Goal: Information Seeking & Learning: Learn about a topic

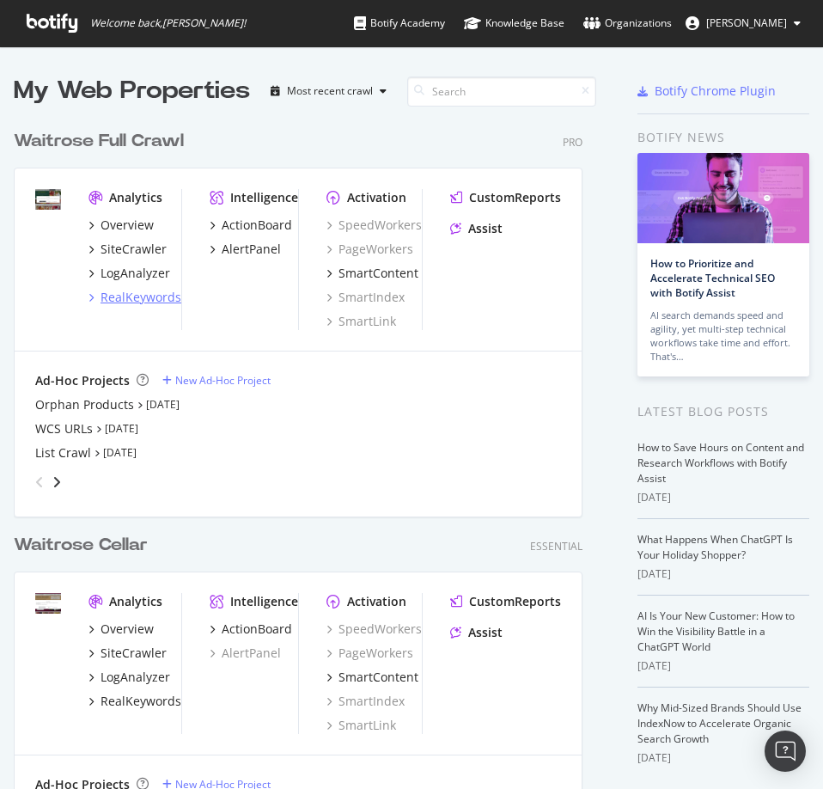
click at [137, 294] on div "RealKeywords" at bounding box center [141, 297] width 81 height 17
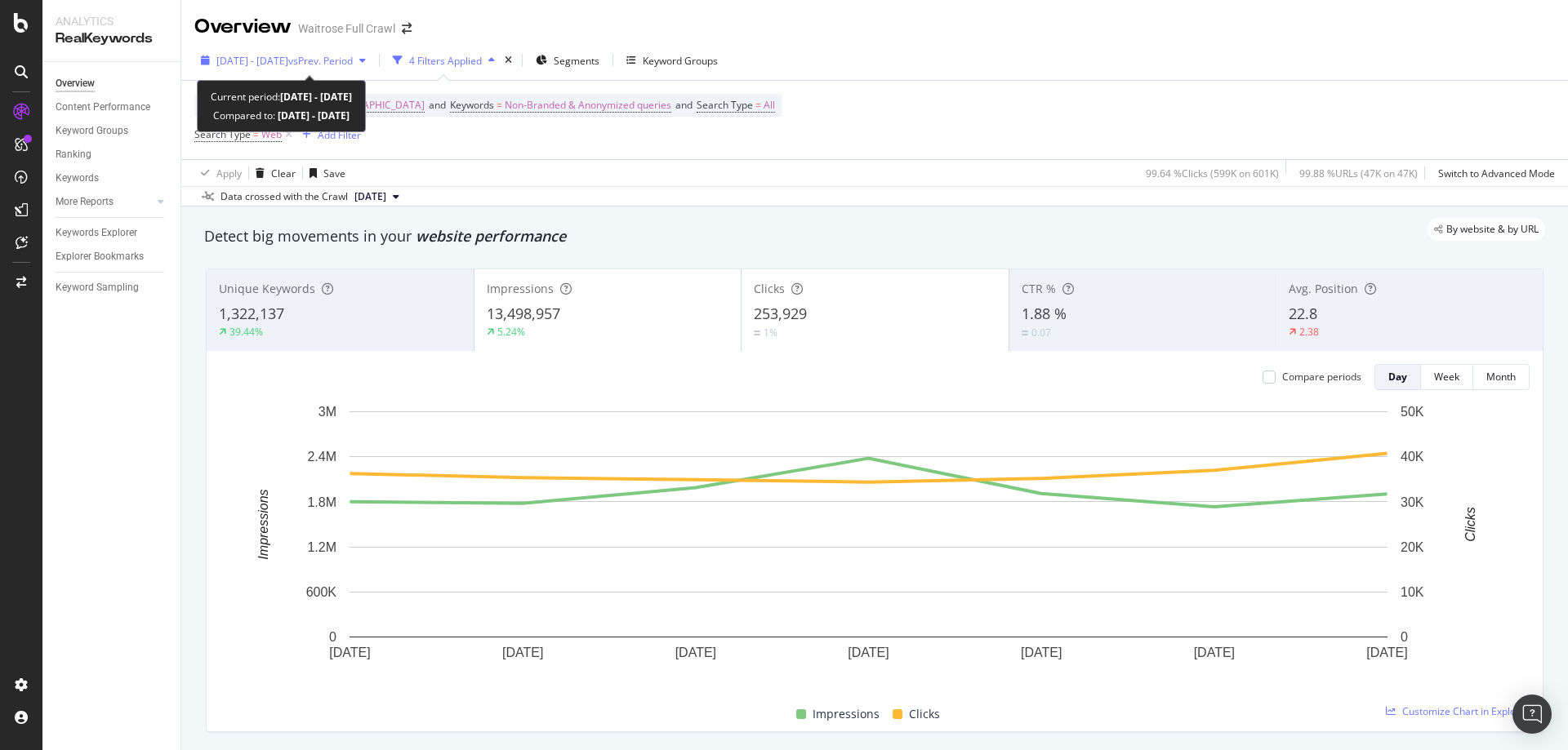
click at [288, 55] on span "2025 Aug. 18th - Aug. 24th" at bounding box center [253, 61] width 72 height 14
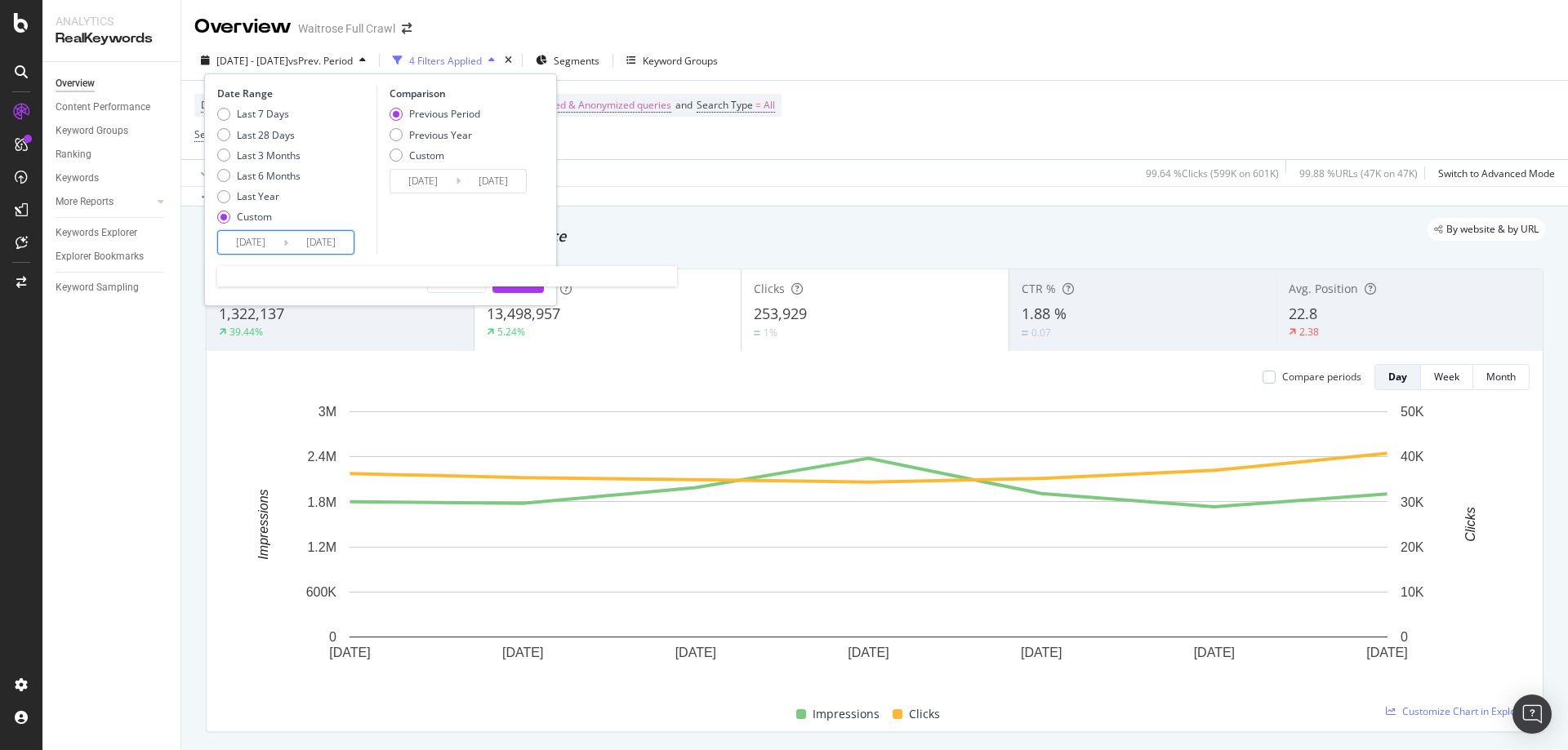
click at [270, 250] on input "2025/08/18" at bounding box center [250, 242] width 66 height 23
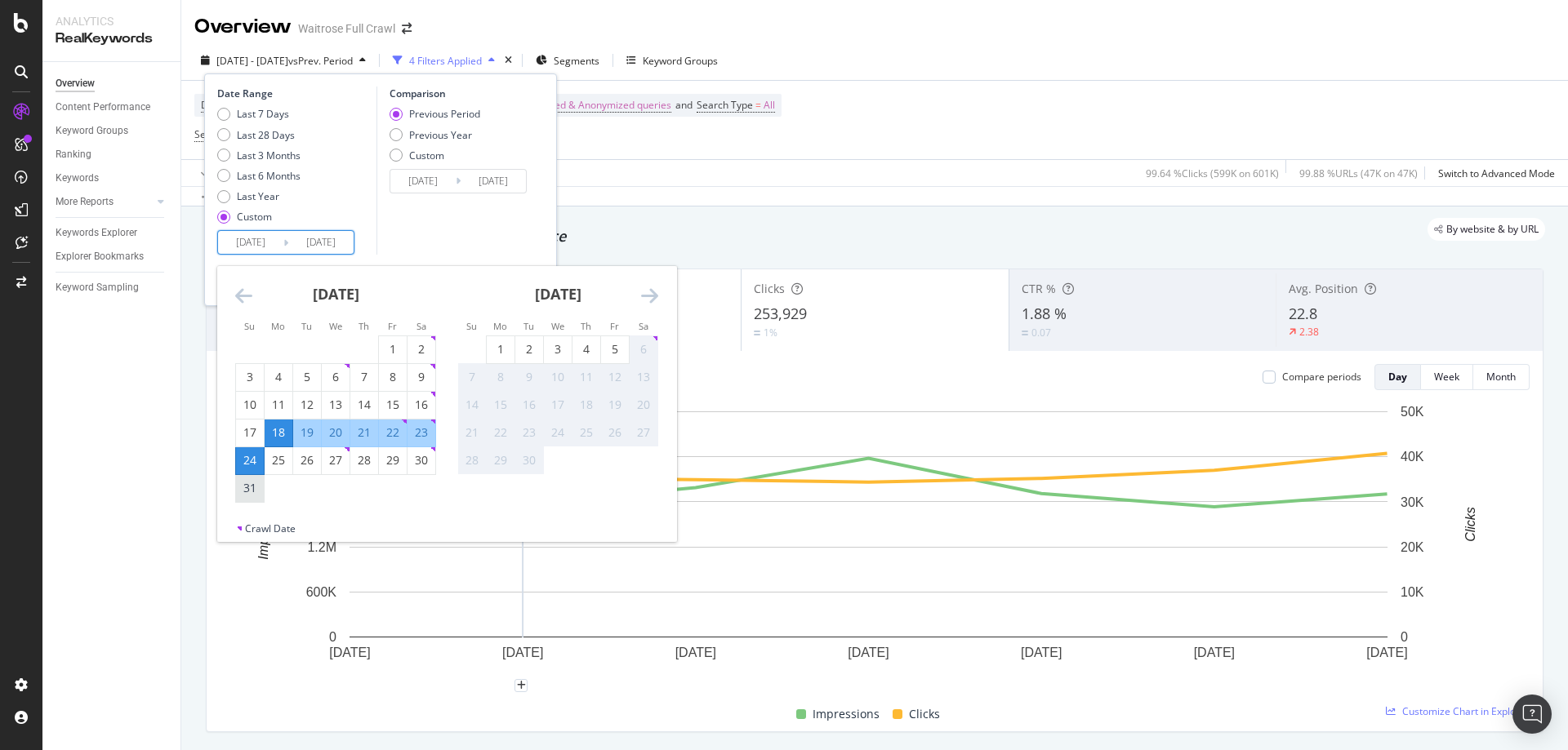
click at [252, 487] on div "31" at bounding box center [249, 488] width 28 height 16
type input "2025/08/31"
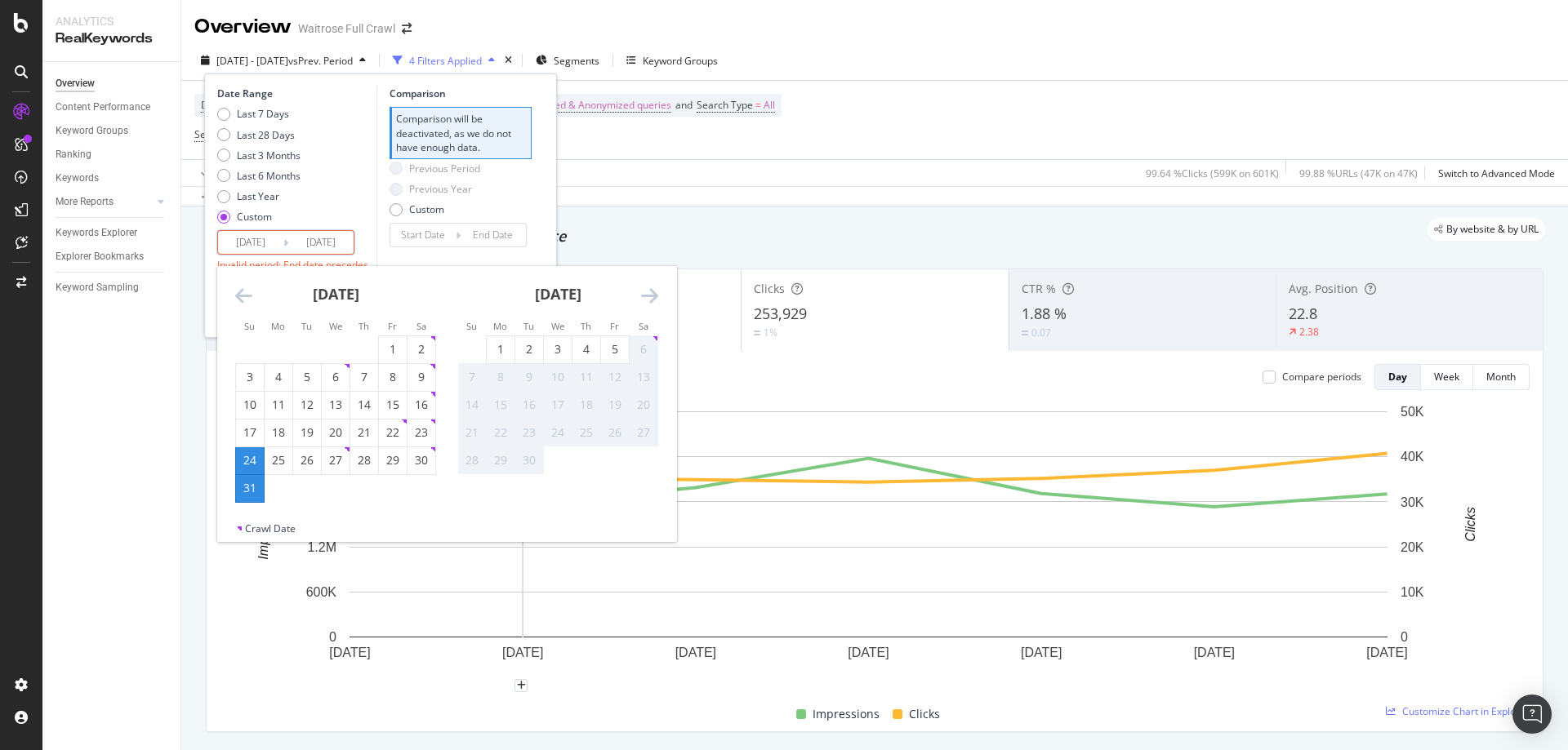
click at [616, 346] on div "5" at bounding box center [614, 349] width 28 height 16
type input "2025/09/05"
type input "2025/08/25"
type input "2025/08/30"
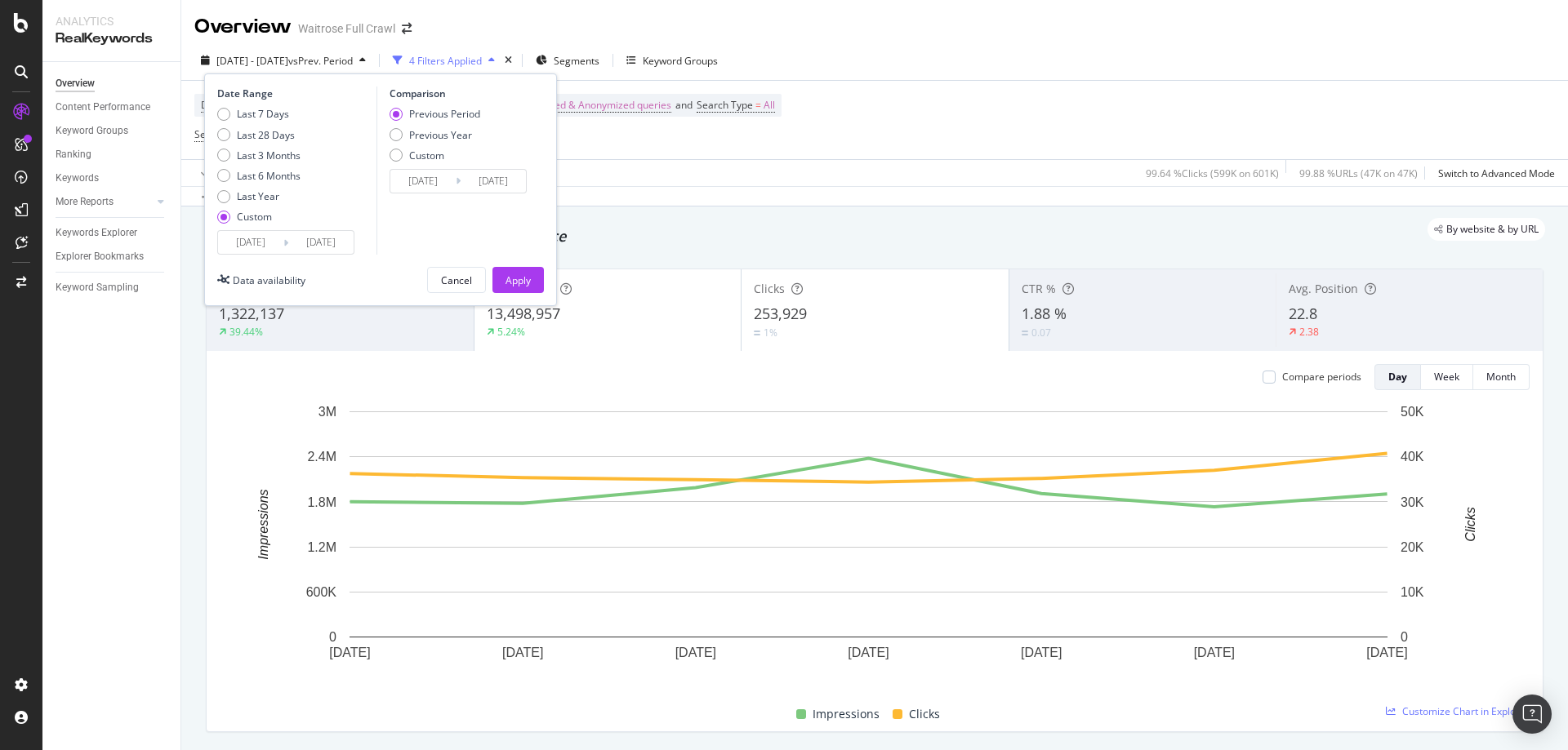
click at [422, 181] on input "2025/08/25" at bounding box center [423, 182] width 66 height 23
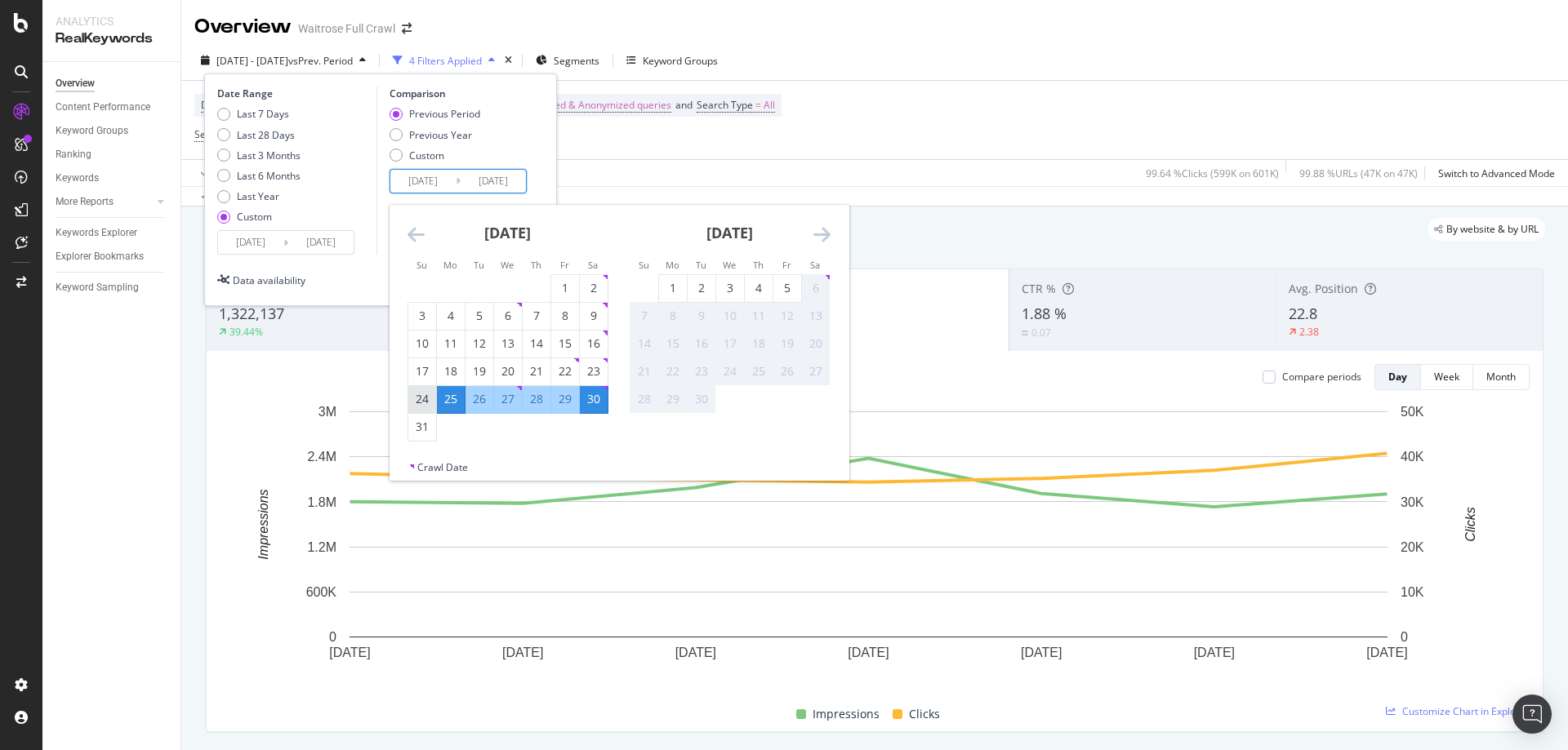
click at [418, 401] on div "24" at bounding box center [421, 398] width 28 height 16
type input "2025/08/24"
click at [571, 407] on div "29" at bounding box center [565, 398] width 28 height 16
type input "2025/08/29"
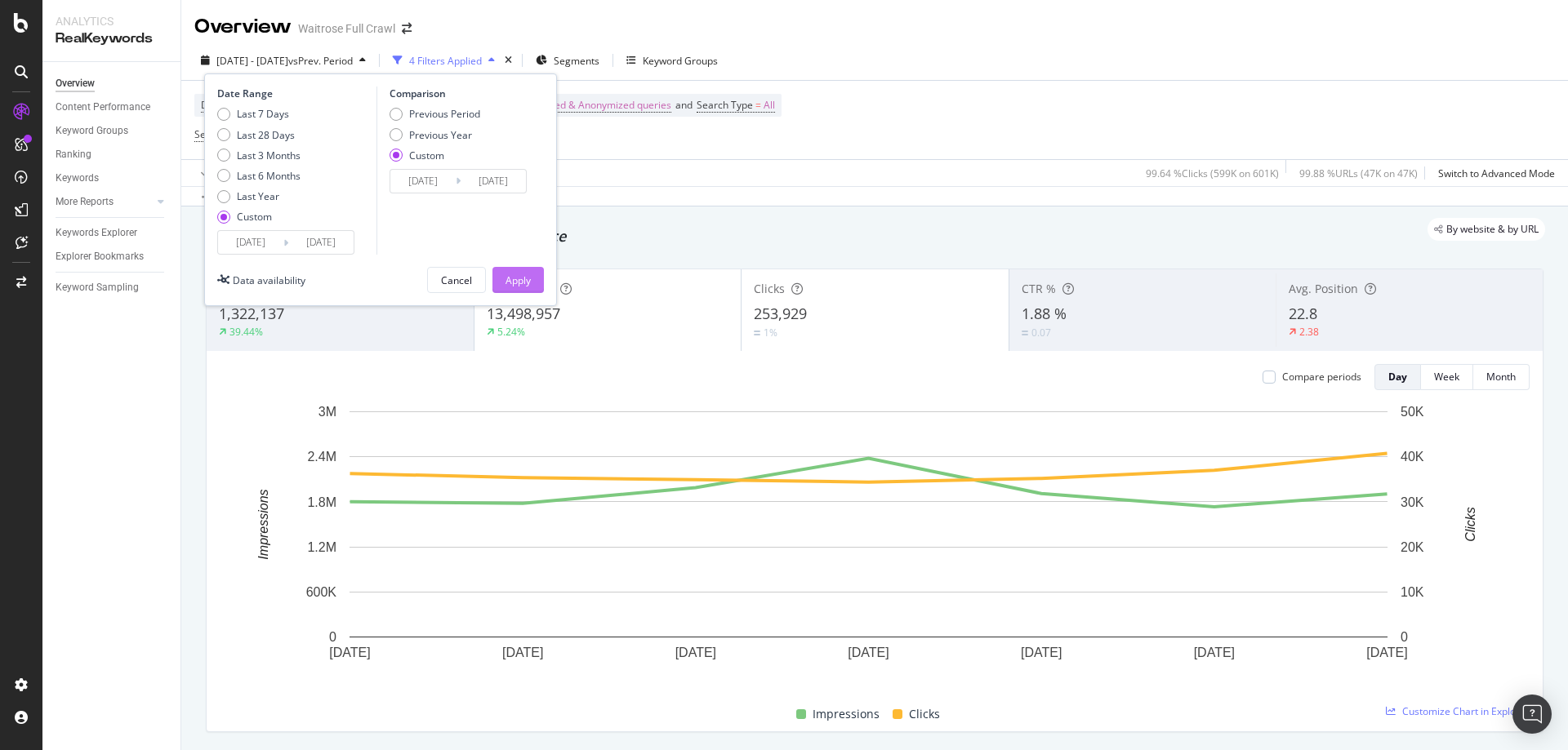
click at [513, 272] on div "Apply" at bounding box center [518, 280] width 26 height 25
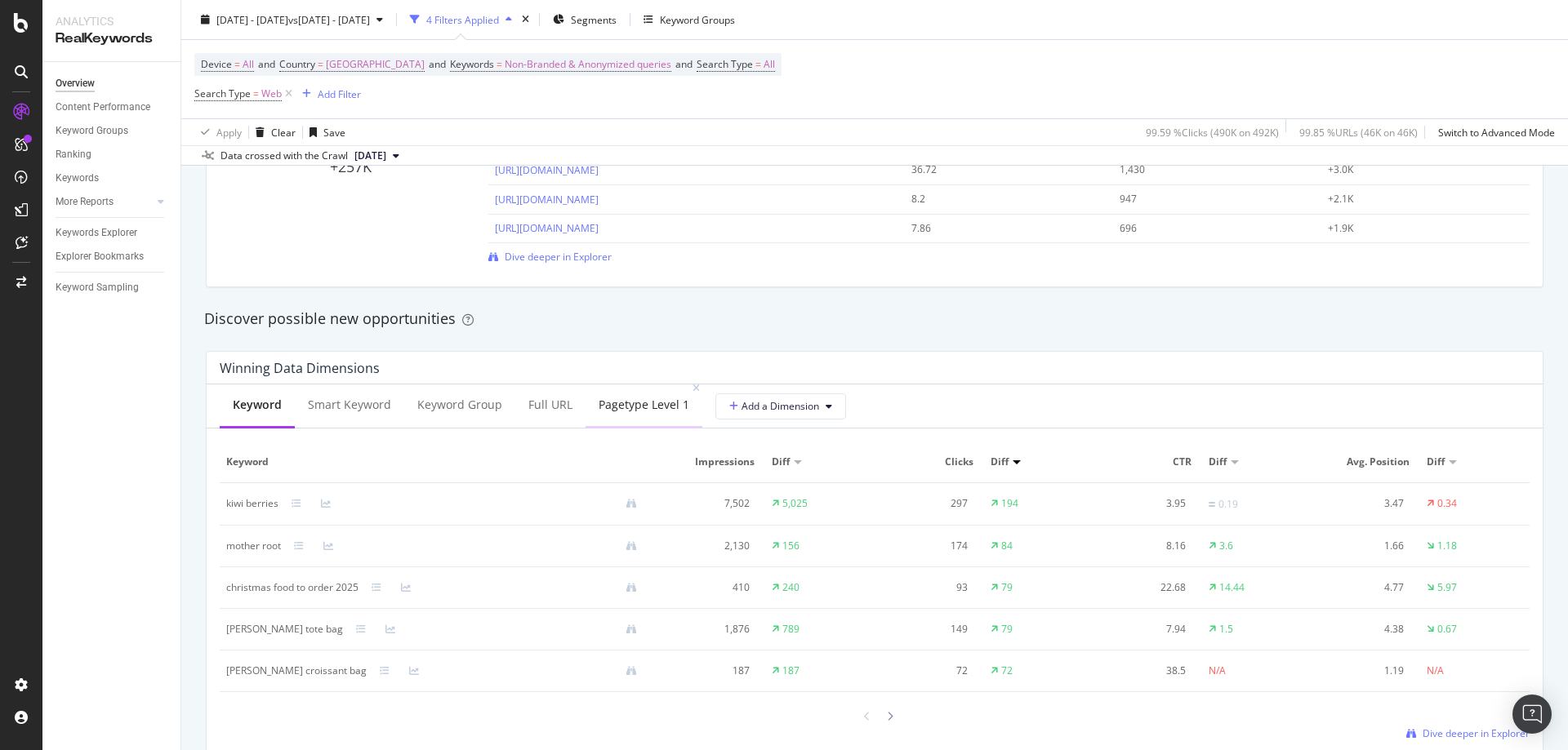
scroll to position [1388, 0]
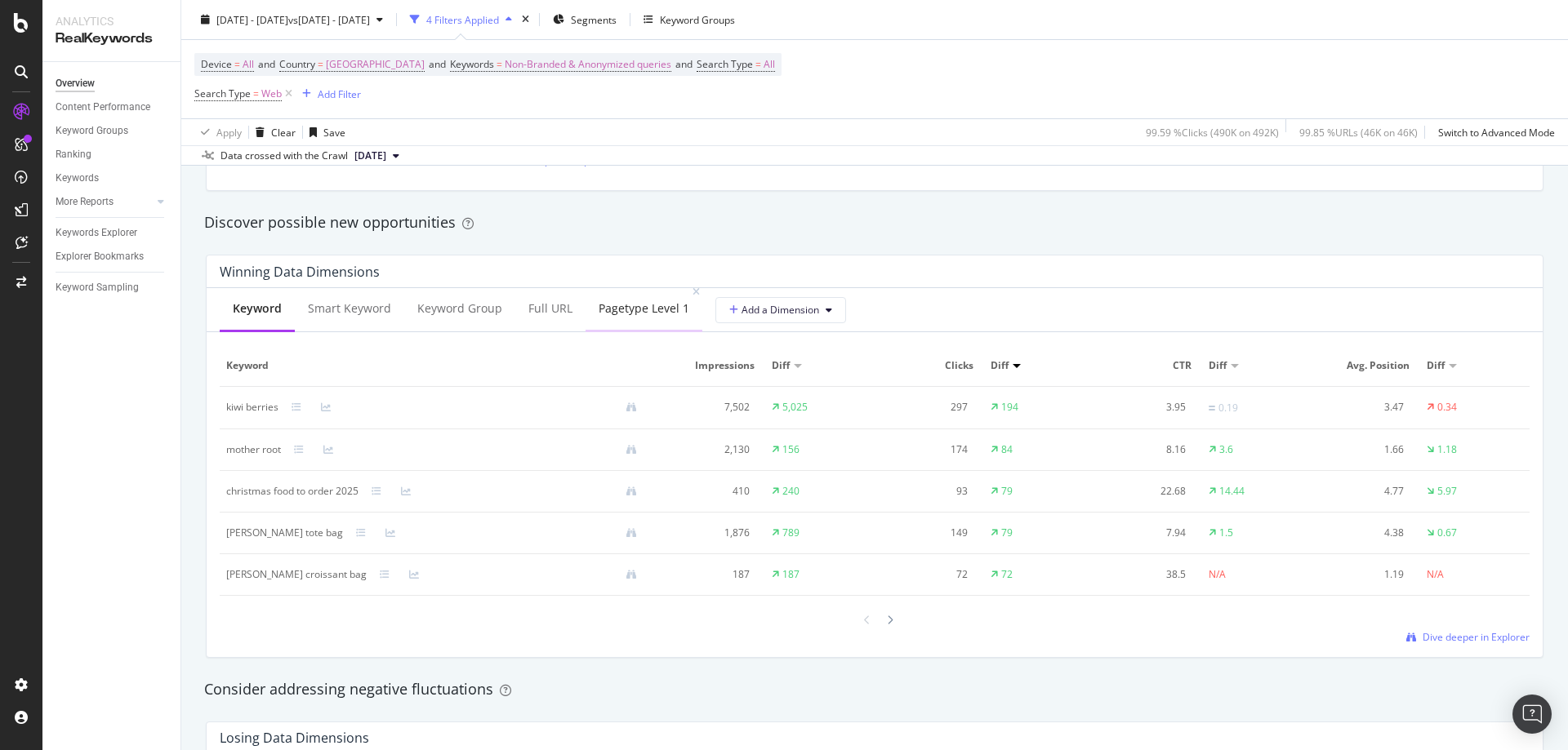
click at [627, 297] on div "pagetype Level 1" at bounding box center [644, 309] width 117 height 45
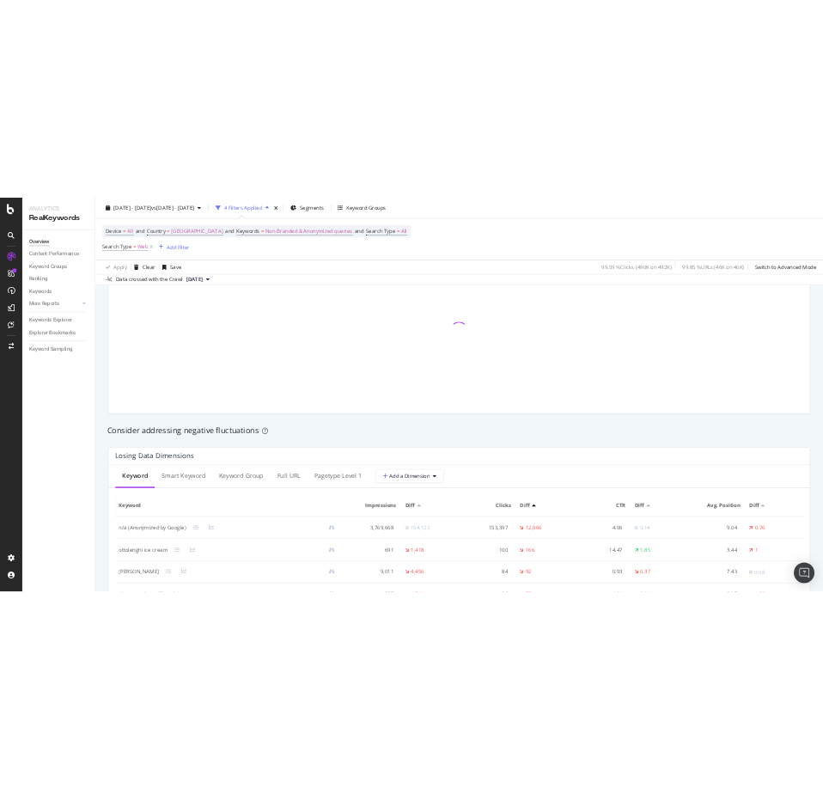
scroll to position [1890, 0]
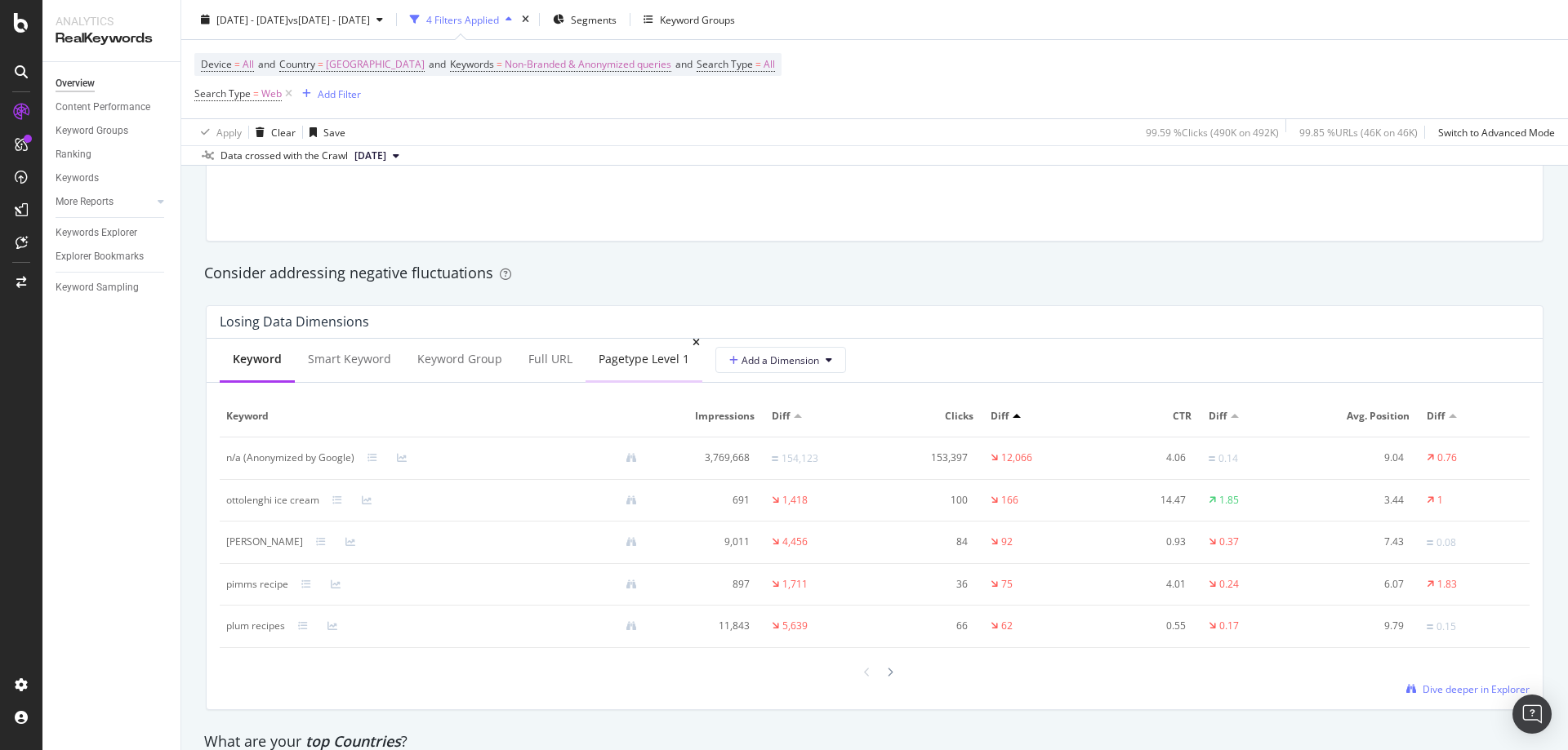
click at [640, 362] on div "pagetype Level 1" at bounding box center [644, 358] width 90 height 16
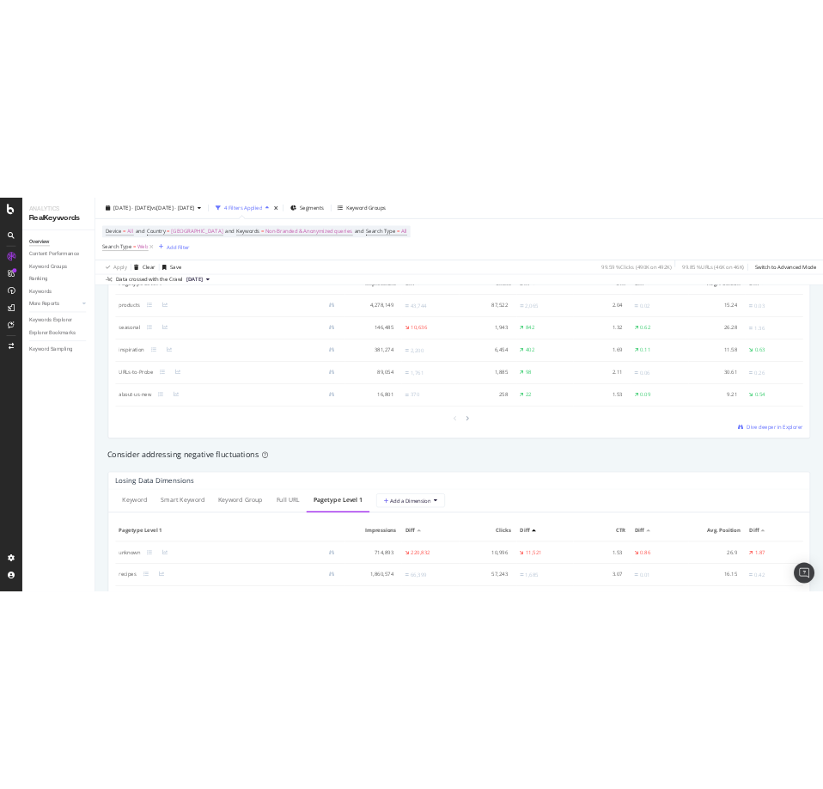
scroll to position [1536, 0]
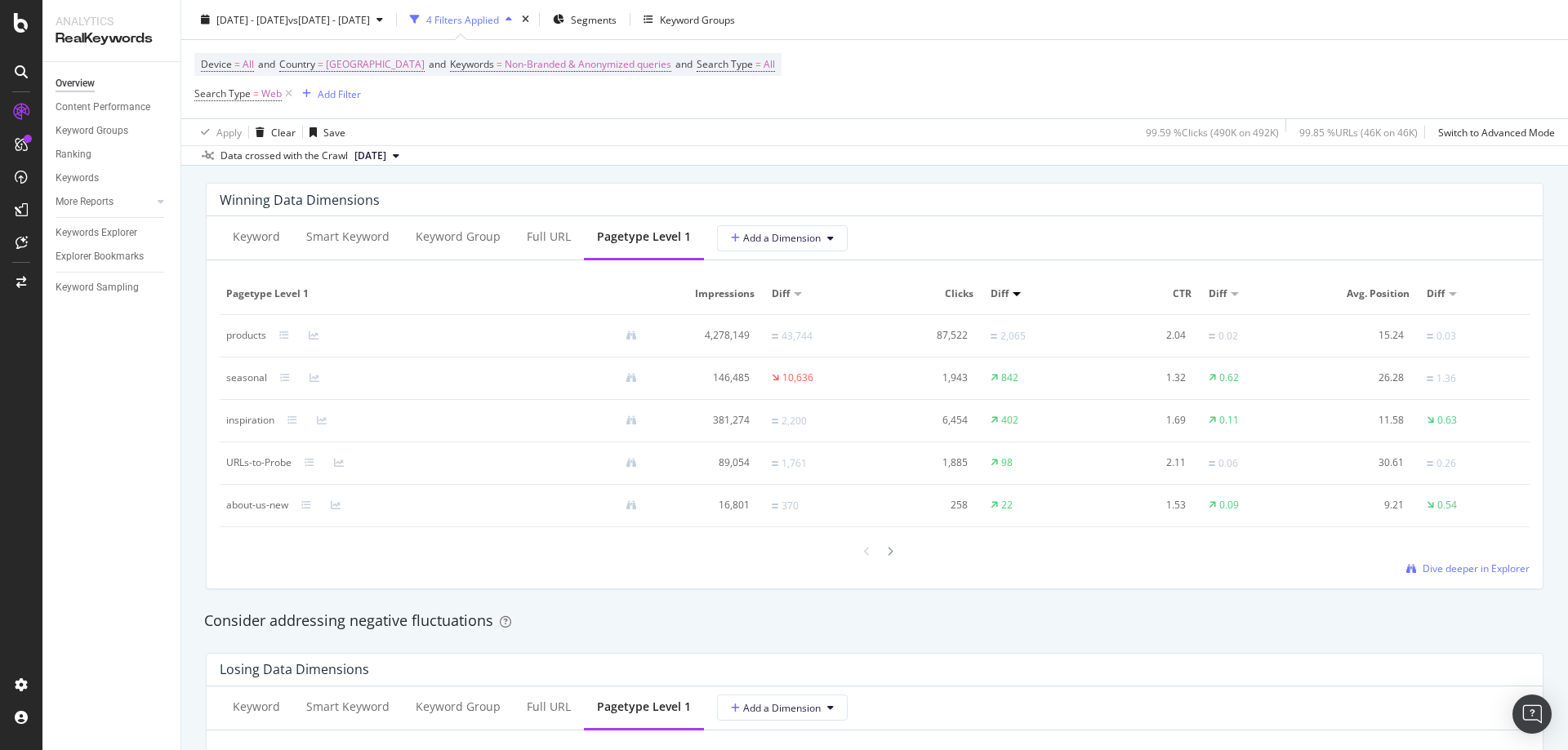
click at [277, 375] on div at bounding box center [458, 378] width 383 height 10
click at [286, 374] on icon at bounding box center [285, 378] width 10 height 10
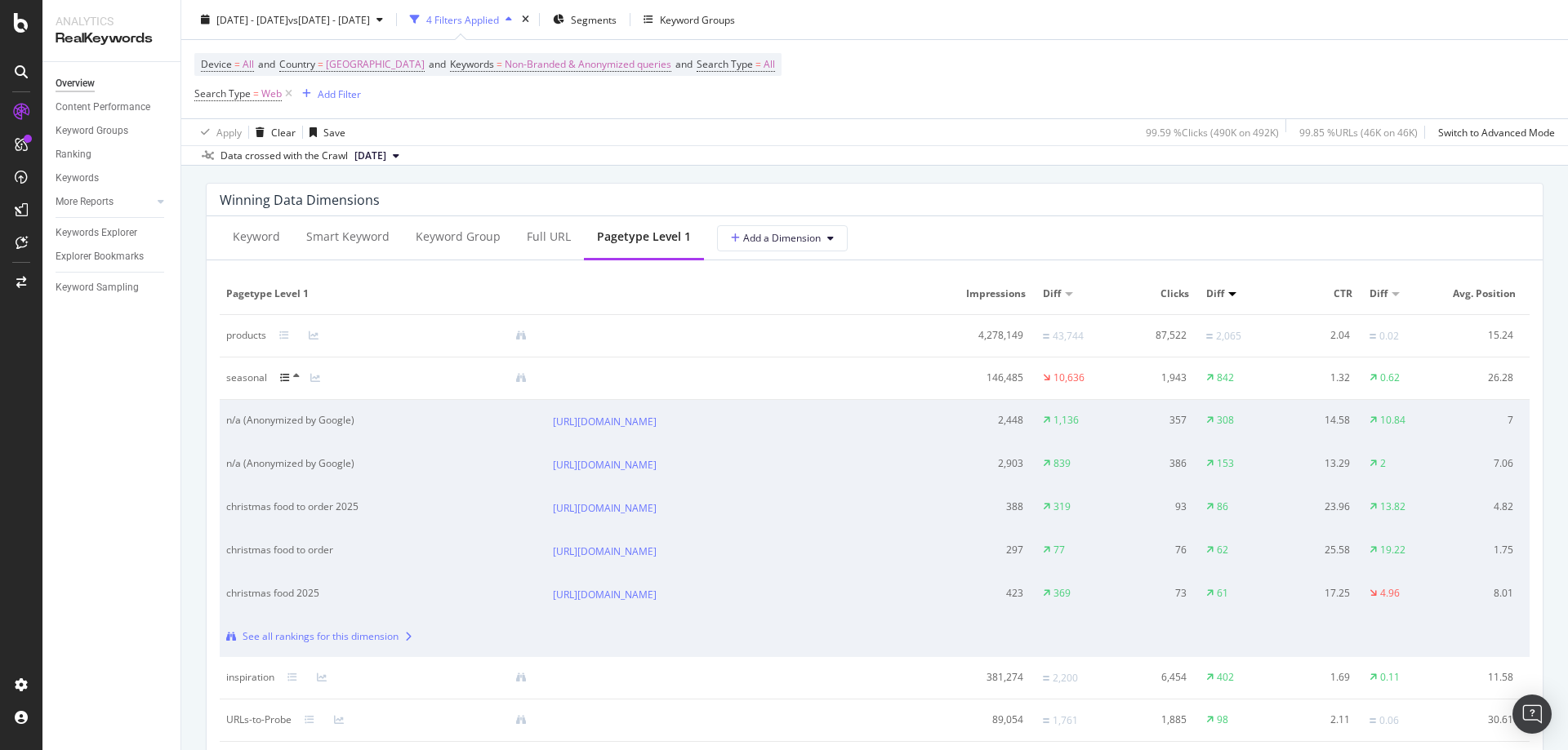
click at [281, 380] on icon at bounding box center [285, 378] width 10 height 10
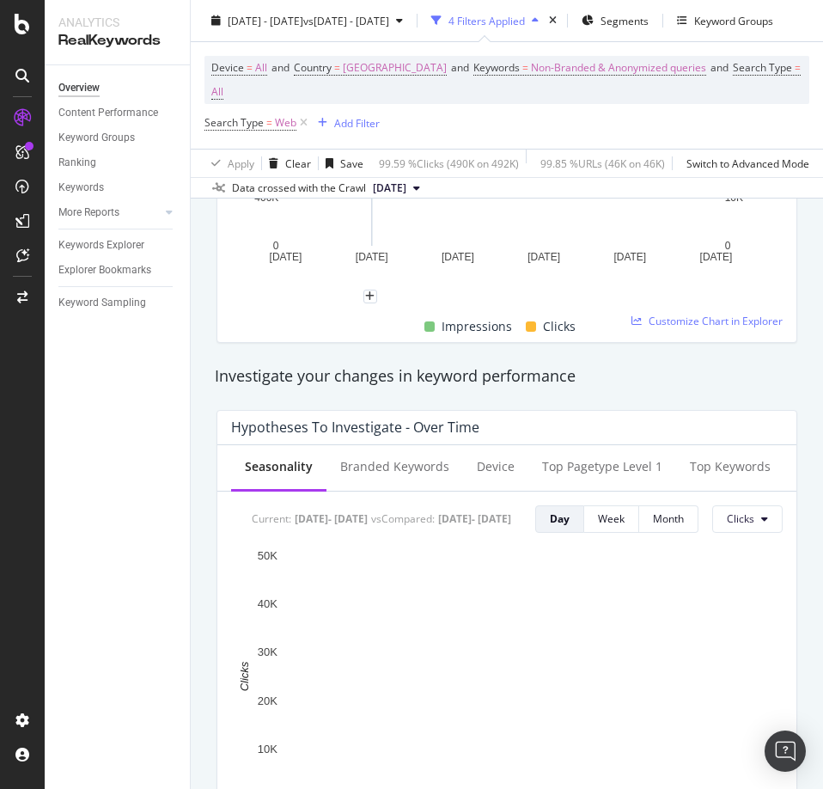
scroll to position [0, 0]
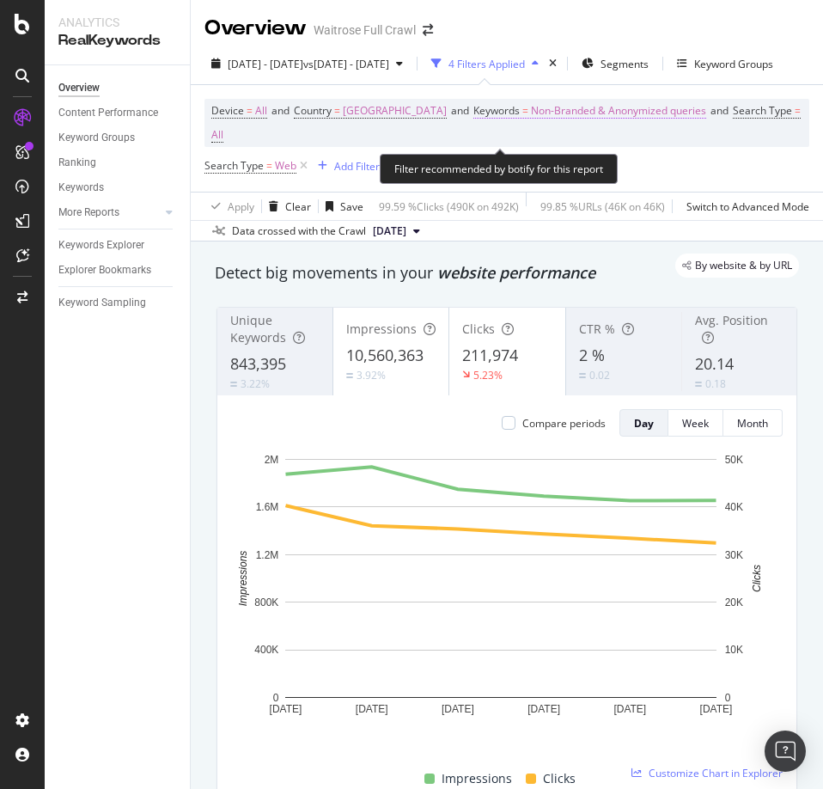
click at [606, 118] on span "Non-Branded & Anonymized queries" at bounding box center [618, 111] width 175 height 24
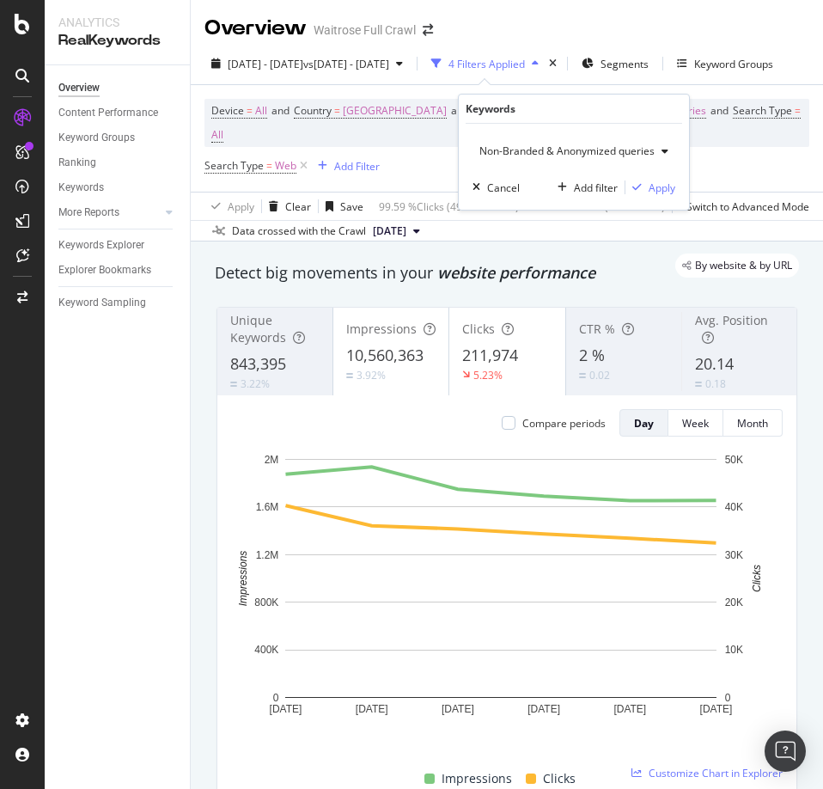
click at [539, 155] on span "Non-Branded & Anonymized queries" at bounding box center [563, 150] width 182 height 15
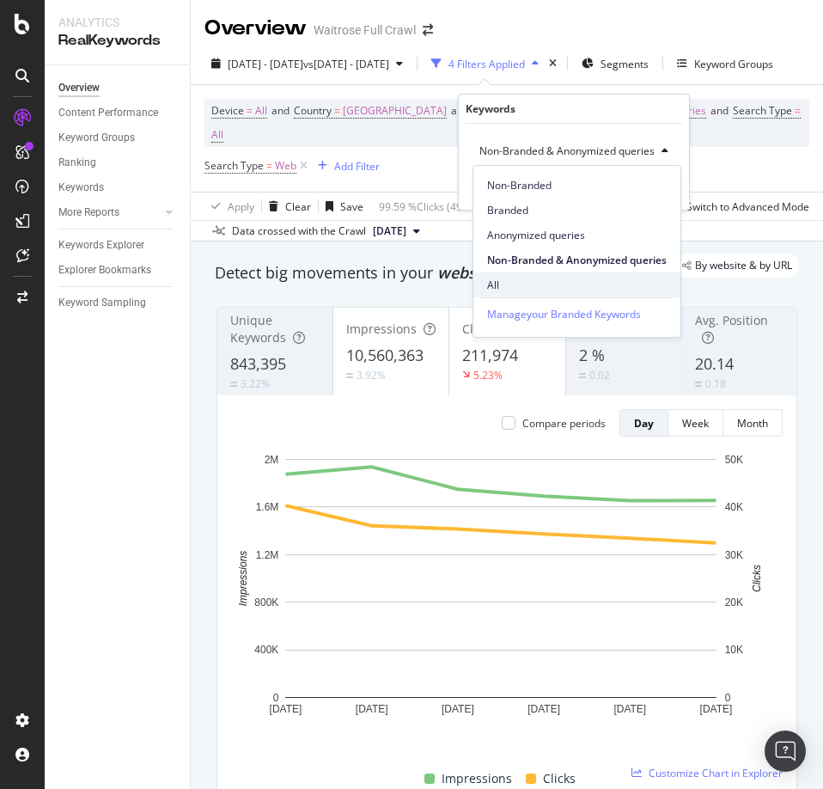
click at [517, 278] on span "All" at bounding box center [577, 284] width 180 height 15
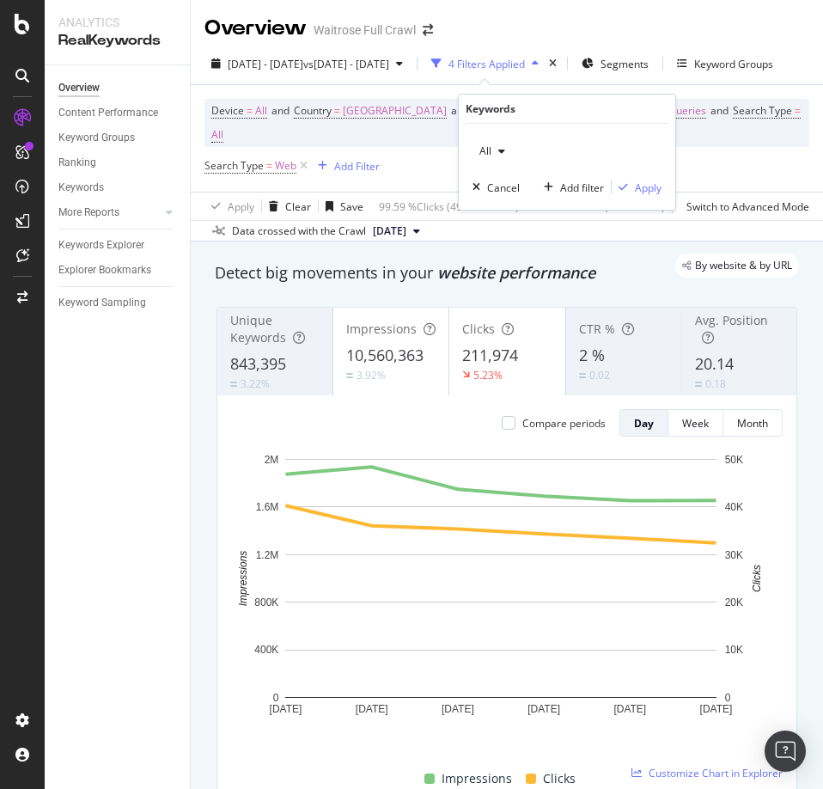
click at [635, 174] on div "All Cancel Add filter Apply" at bounding box center [567, 167] width 216 height 86
click at [639, 188] on div "Apply" at bounding box center [648, 187] width 27 height 15
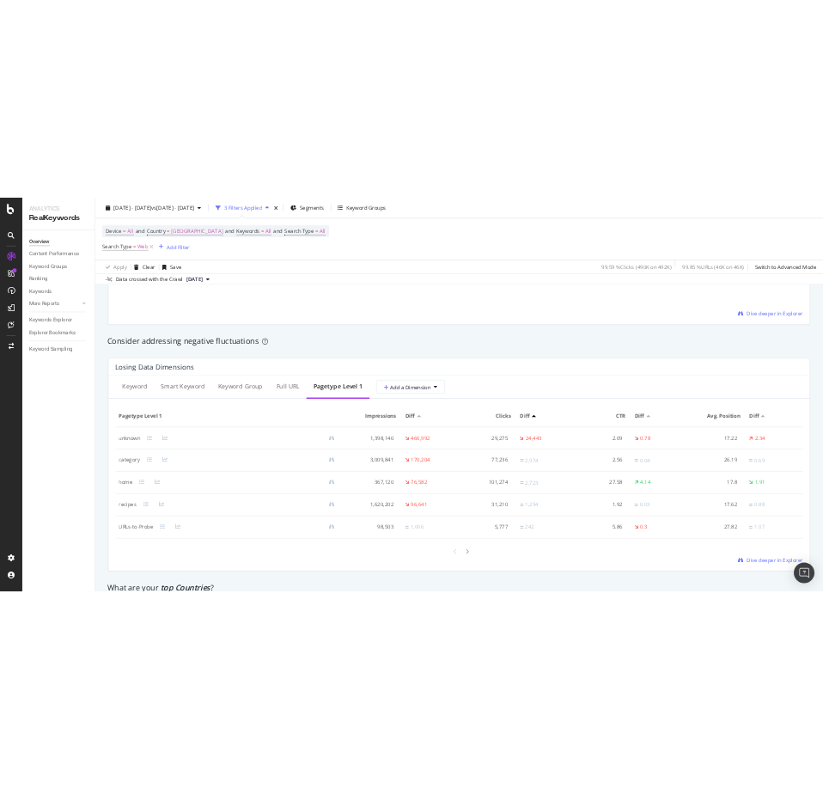
scroll to position [1117, 0]
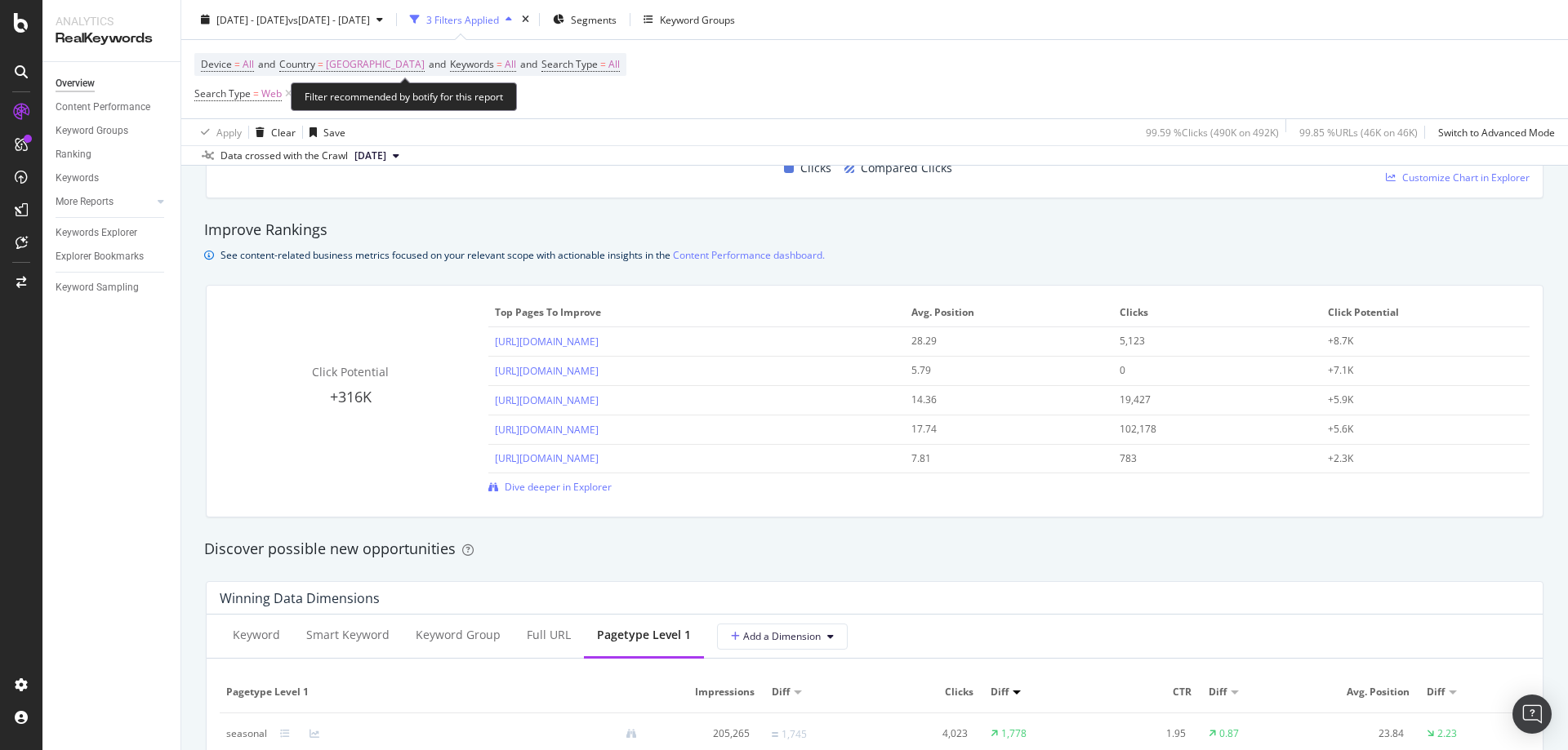
click at [484, 53] on span "Device = All and Country = United Kingdom and Keywords = All and Search Type = …" at bounding box center [410, 65] width 419 height 23
click at [484, 55] on span "Device = All and Country = United Kingdom and Keywords = All and Search Type = …" at bounding box center [410, 65] width 419 height 23
click at [496, 68] on span "=" at bounding box center [499, 64] width 6 height 14
click at [469, 102] on div "button" at bounding box center [476, 103] width 20 height 10
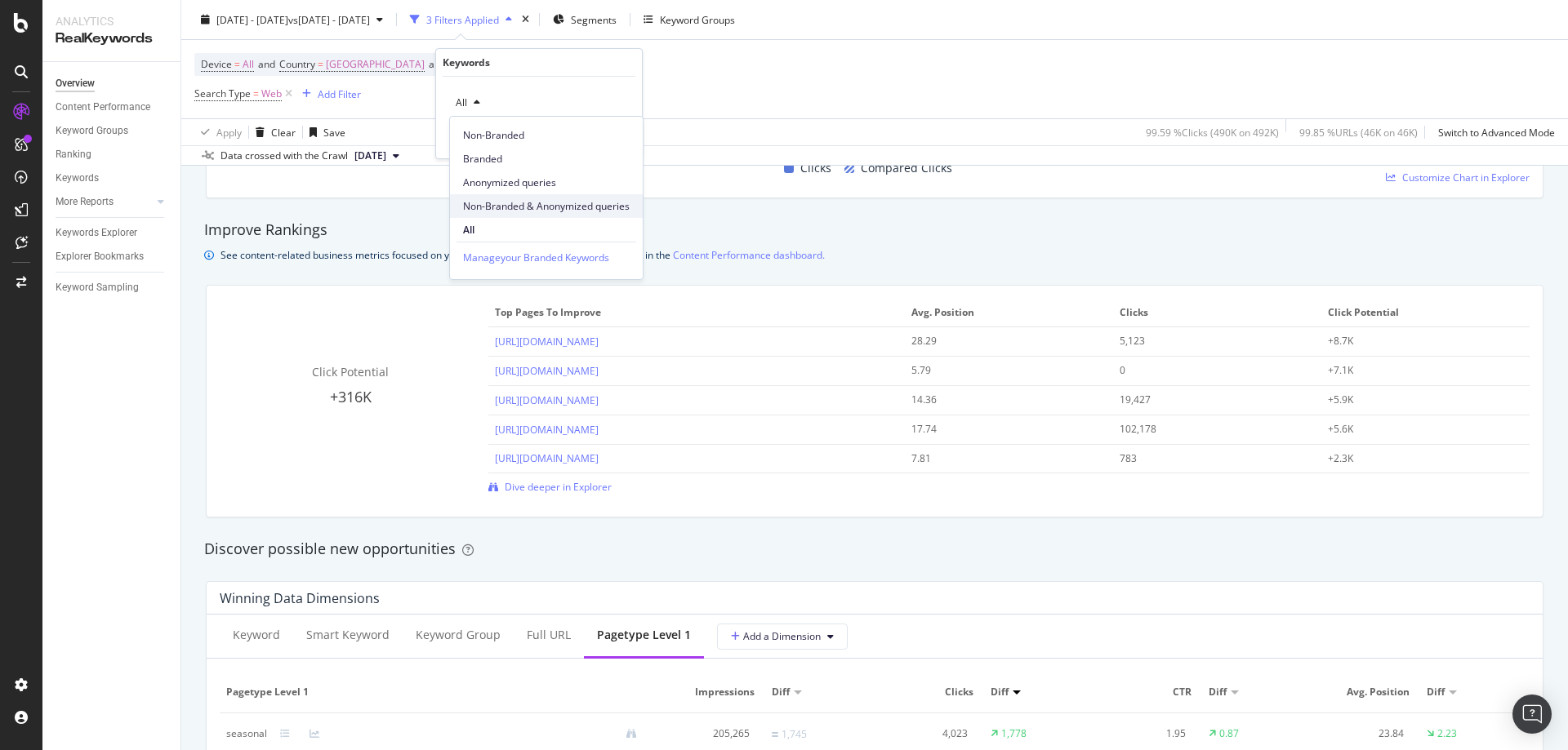
click at [528, 200] on span "Non-Branded & Anonymized queries" at bounding box center [546, 206] width 166 height 14
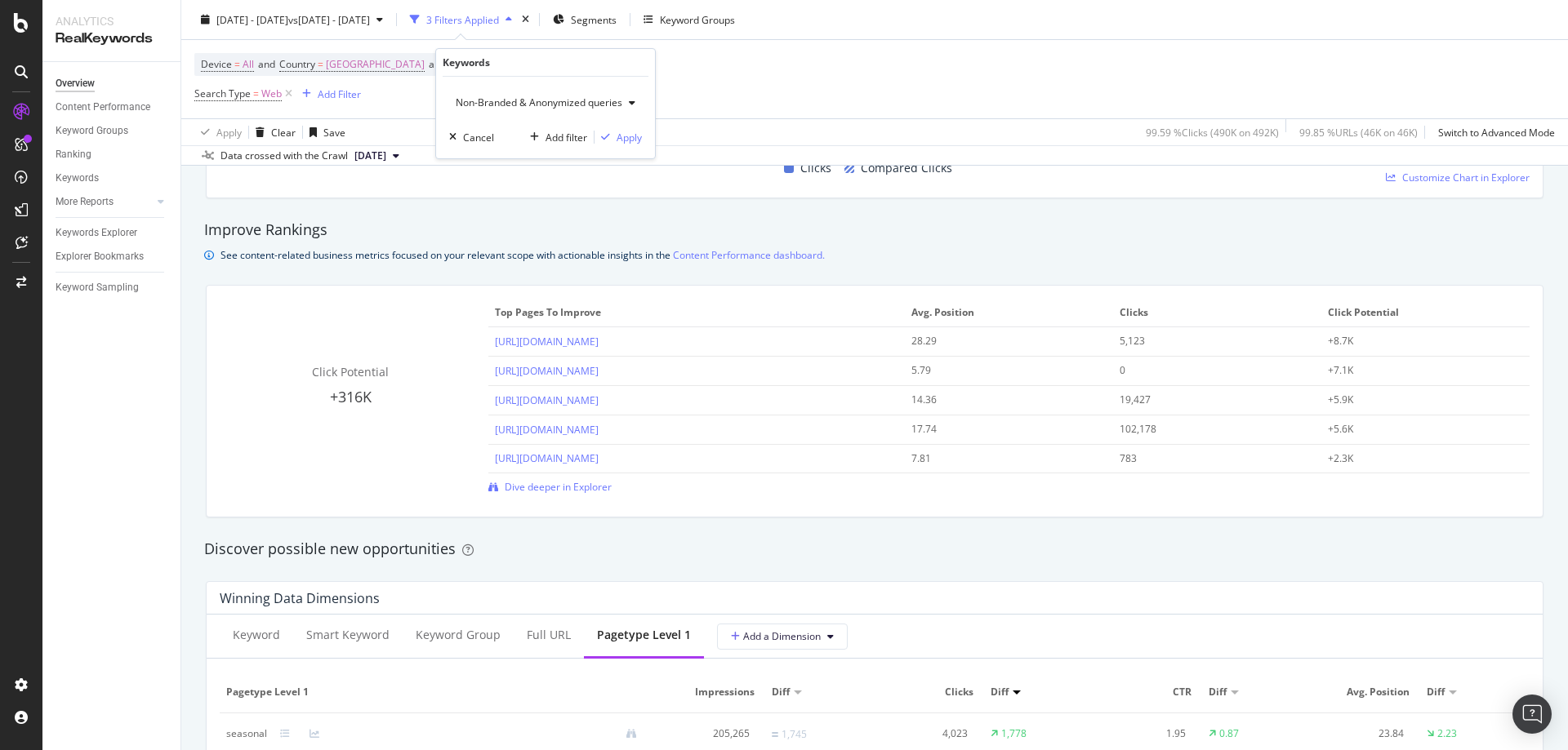
click at [628, 146] on div "Non-Branded & Anonymized queries Cancel Add filter Apply" at bounding box center [546, 118] width 219 height 82
click at [629, 138] on div "Apply" at bounding box center [629, 137] width 26 height 14
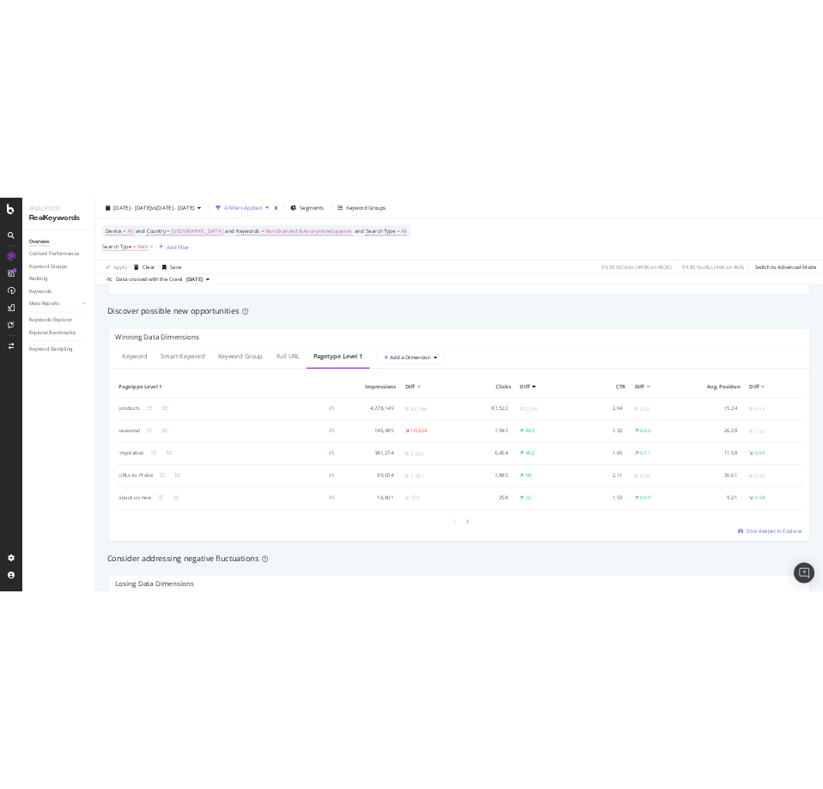
scroll to position [1546, 0]
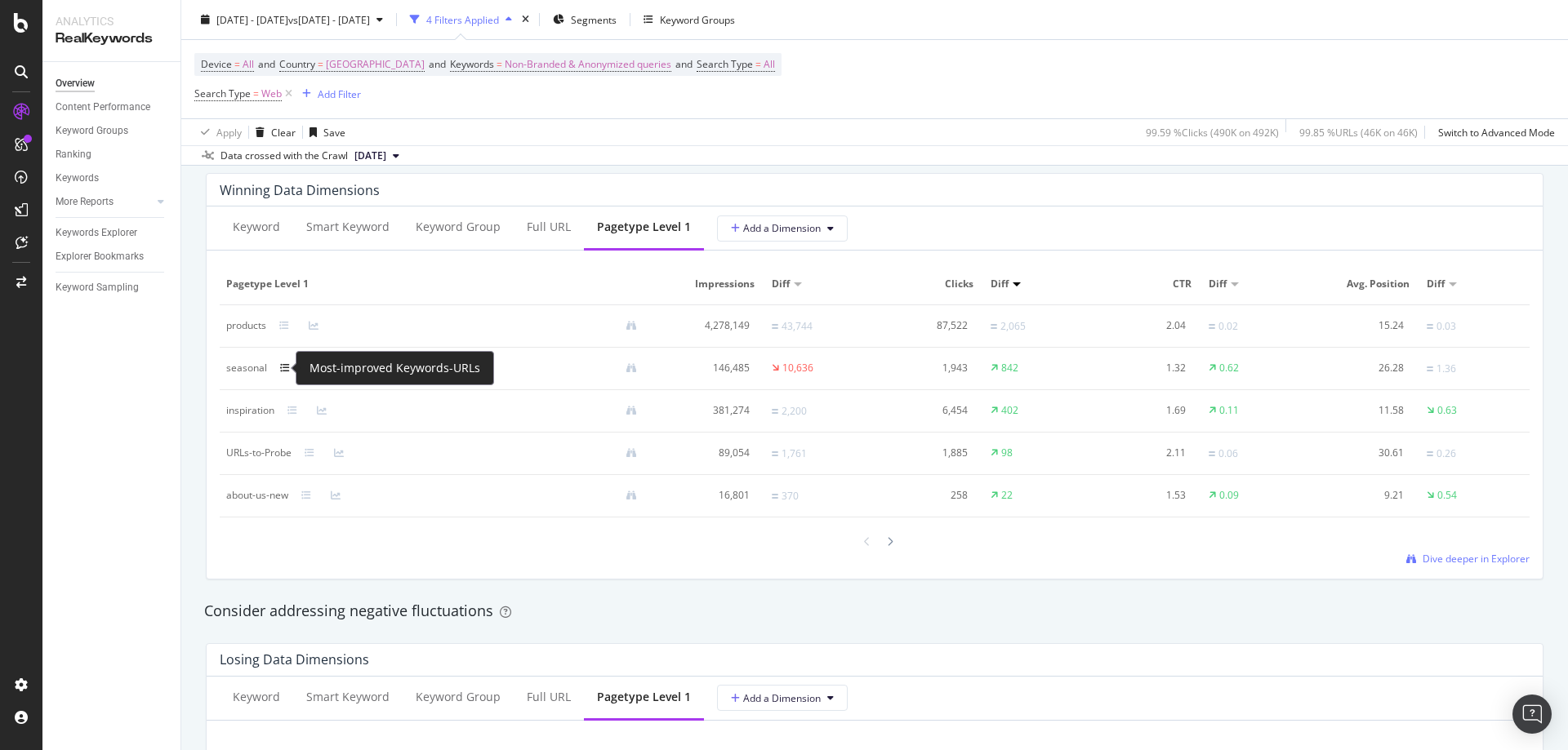
click at [285, 363] on icon at bounding box center [285, 368] width 10 height 10
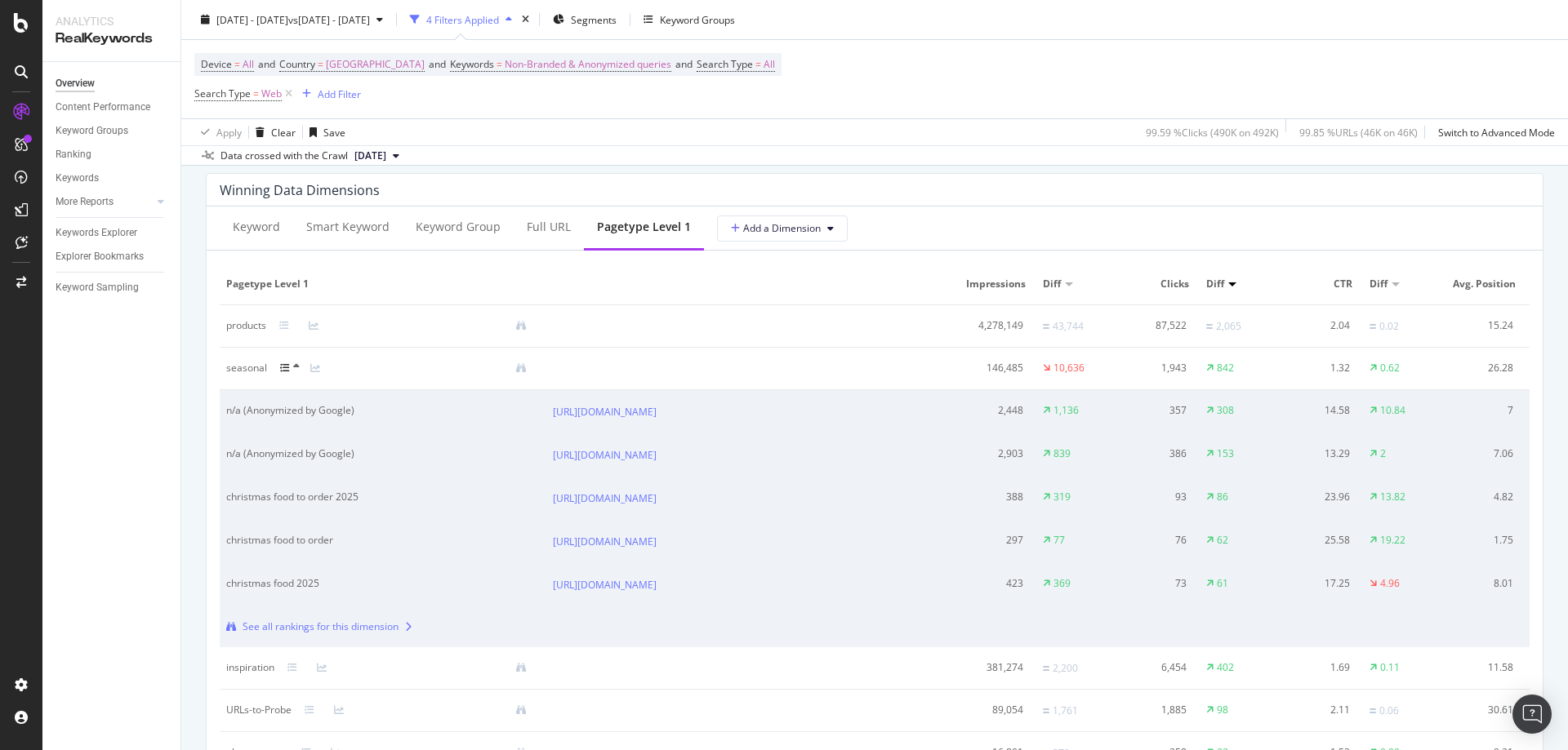
click at [285, 363] on icon at bounding box center [285, 368] width 10 height 10
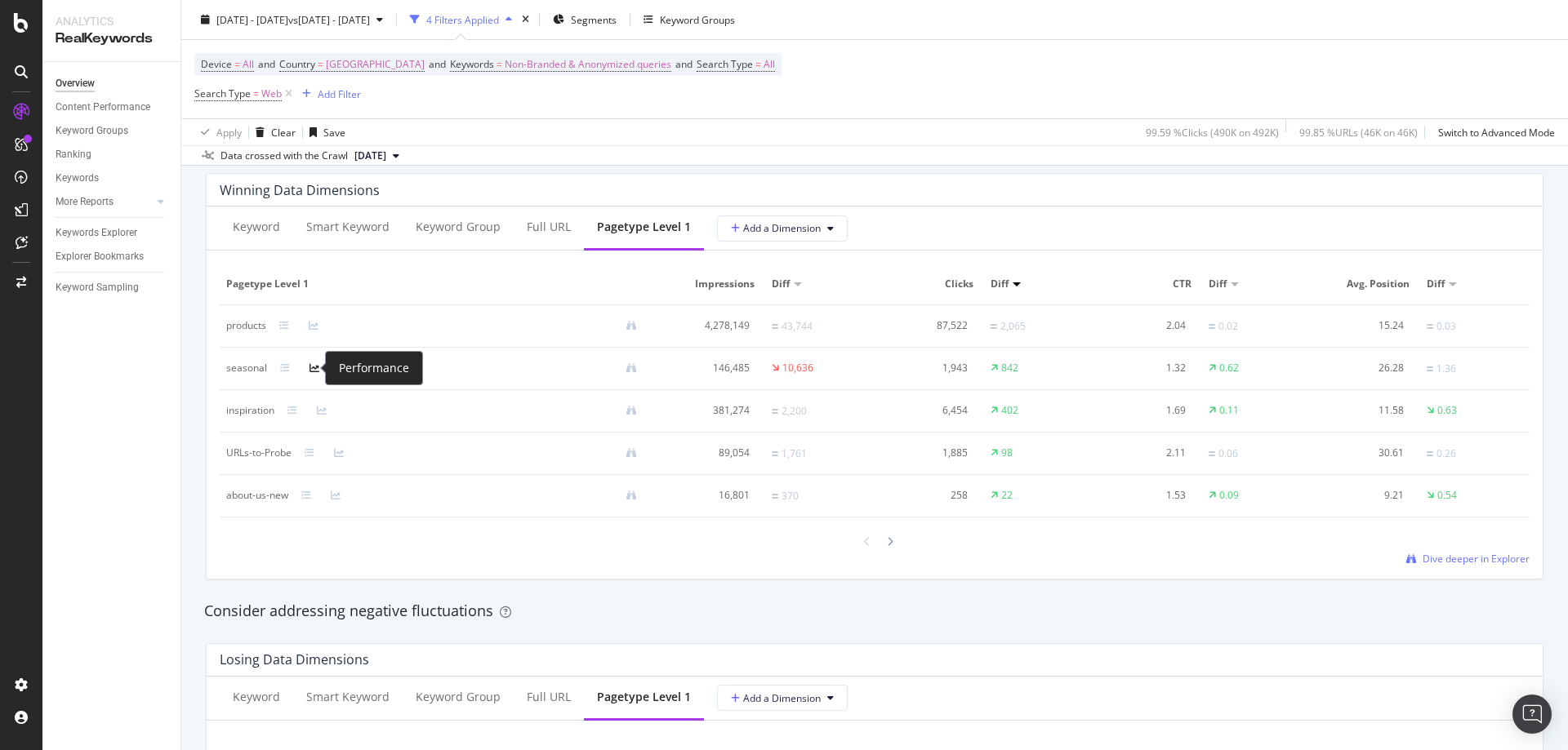
click at [310, 365] on icon at bounding box center [315, 368] width 10 height 10
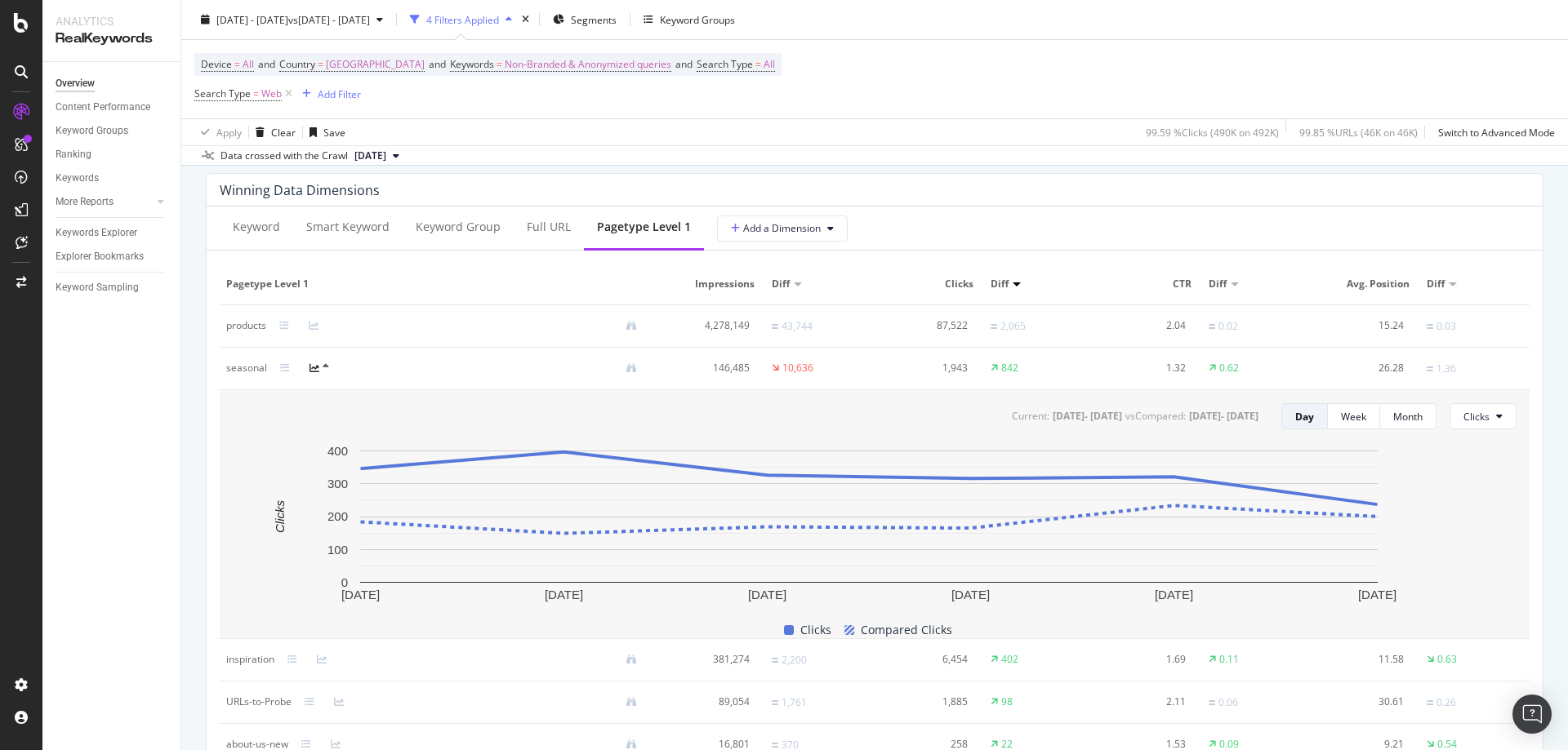
click at [320, 360] on td "seasonal" at bounding box center [438, 369] width 437 height 43
click at [318, 363] on div at bounding box center [325, 369] width 30 height 13
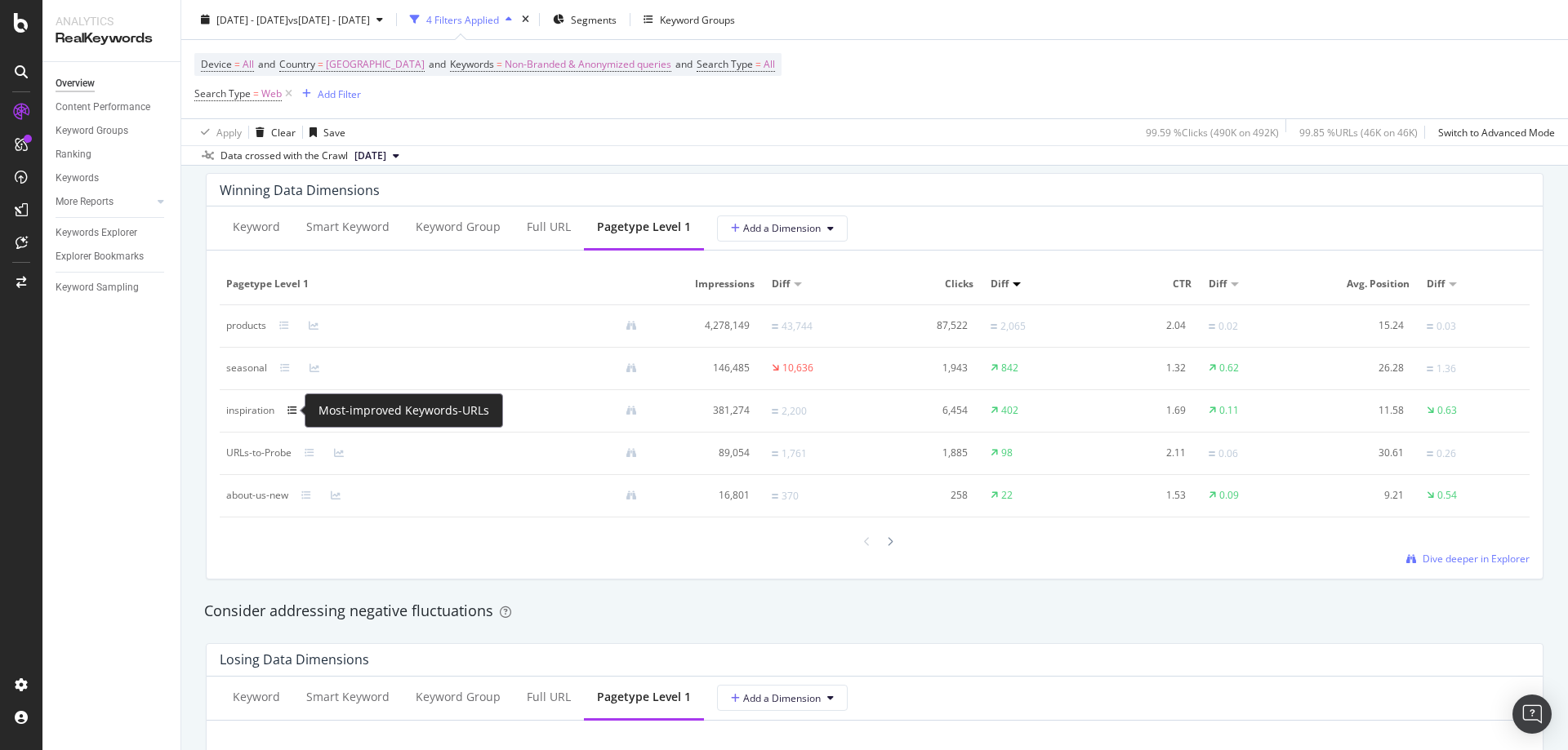
click at [297, 408] on icon at bounding box center [292, 411] width 10 height 10
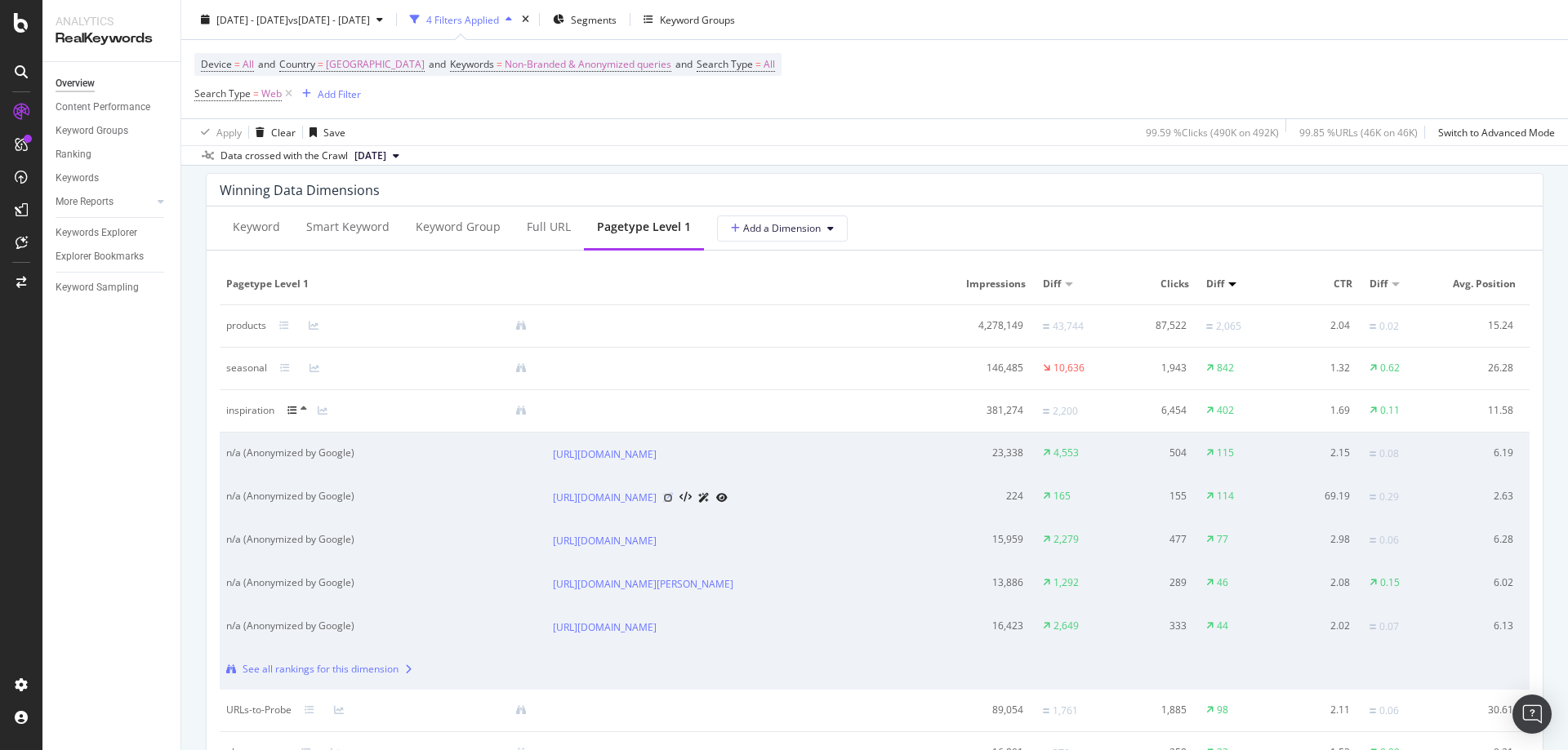
click at [673, 503] on icon at bounding box center [668, 498] width 10 height 10
click at [305, 405] on icon at bounding box center [303, 409] width 7 height 10
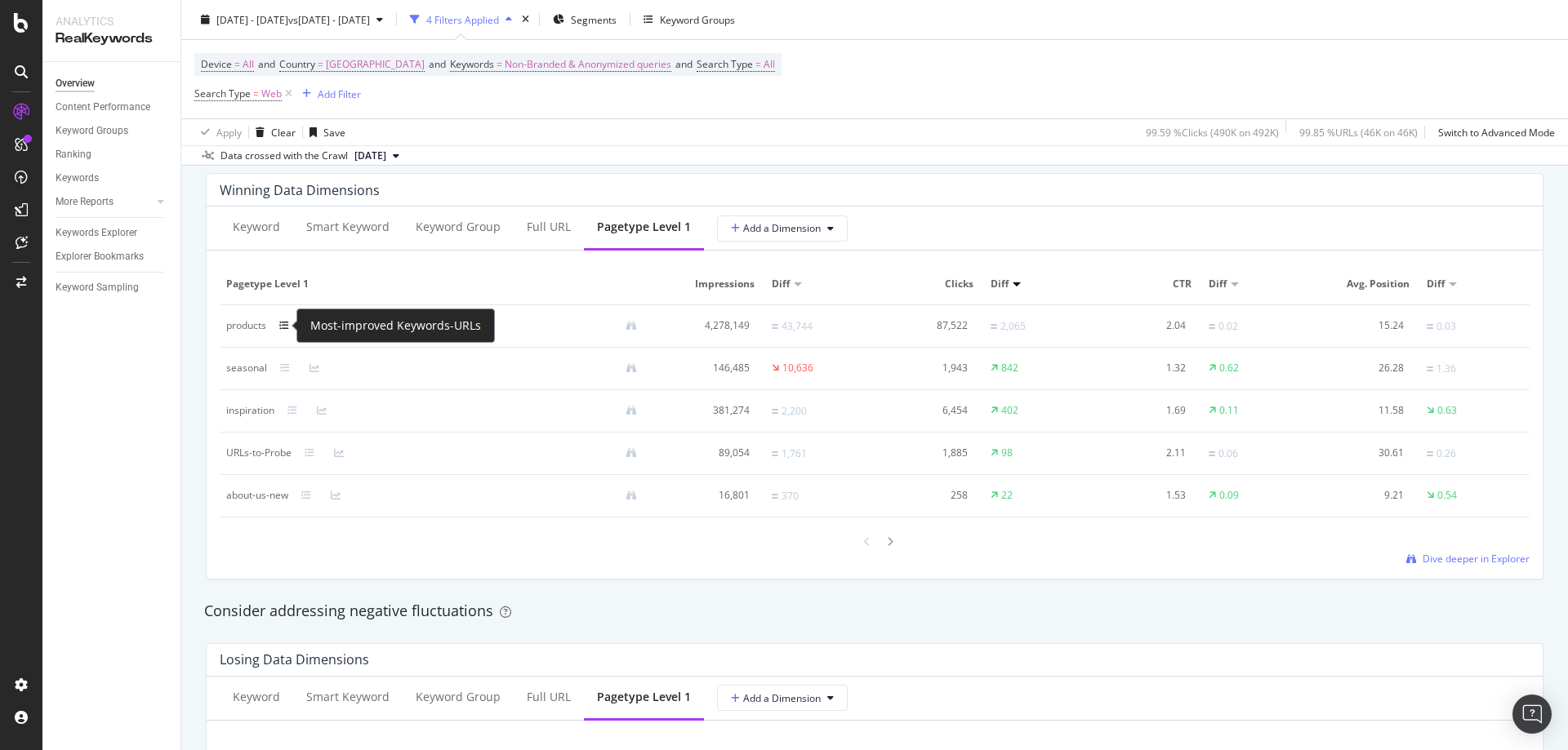
click at [287, 321] on icon at bounding box center [284, 326] width 10 height 10
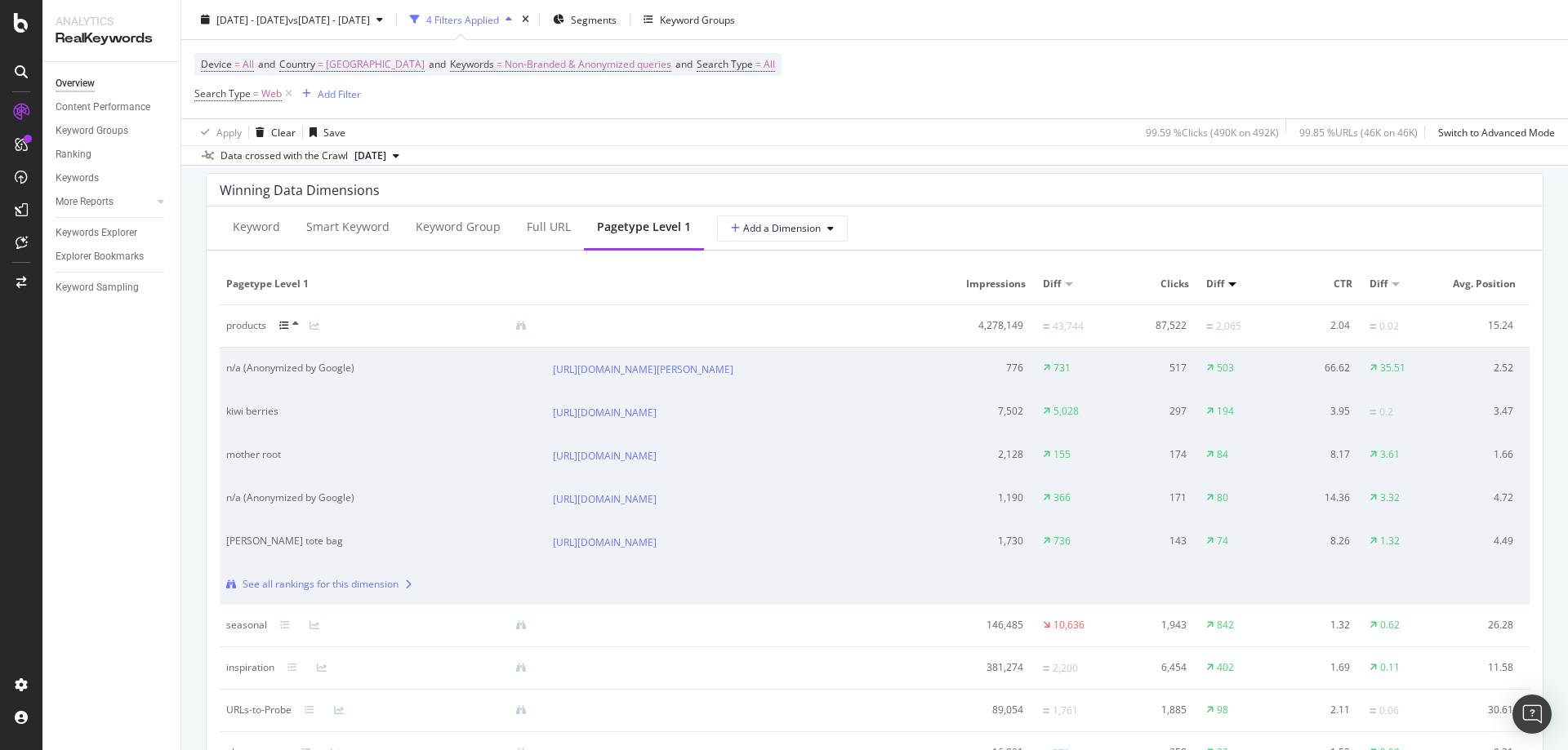
click at [298, 325] on icon at bounding box center [296, 324] width 7 height 10
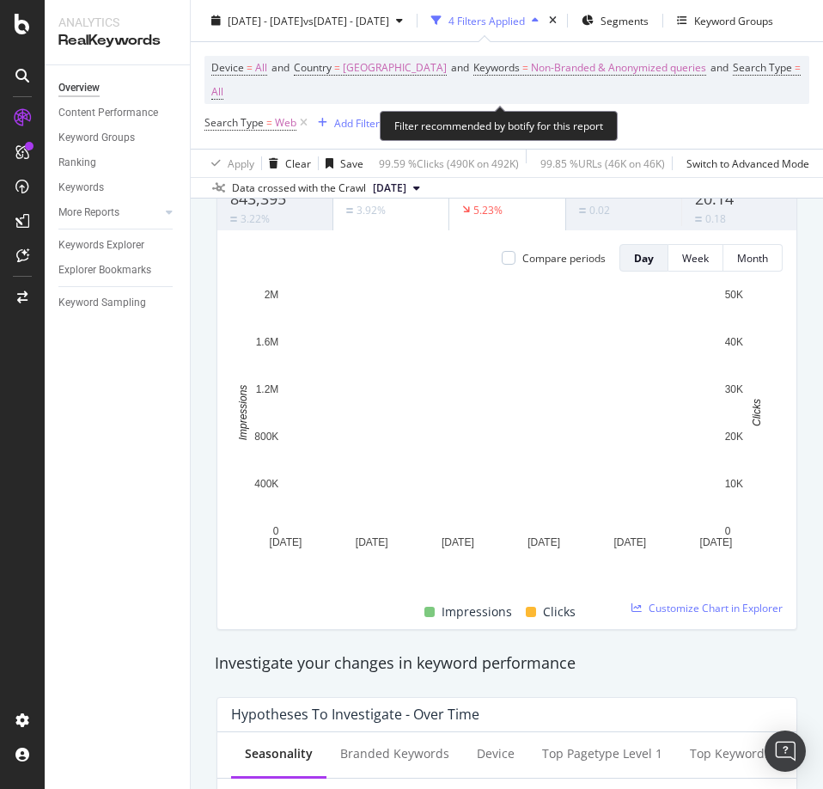
scroll to position [133, 0]
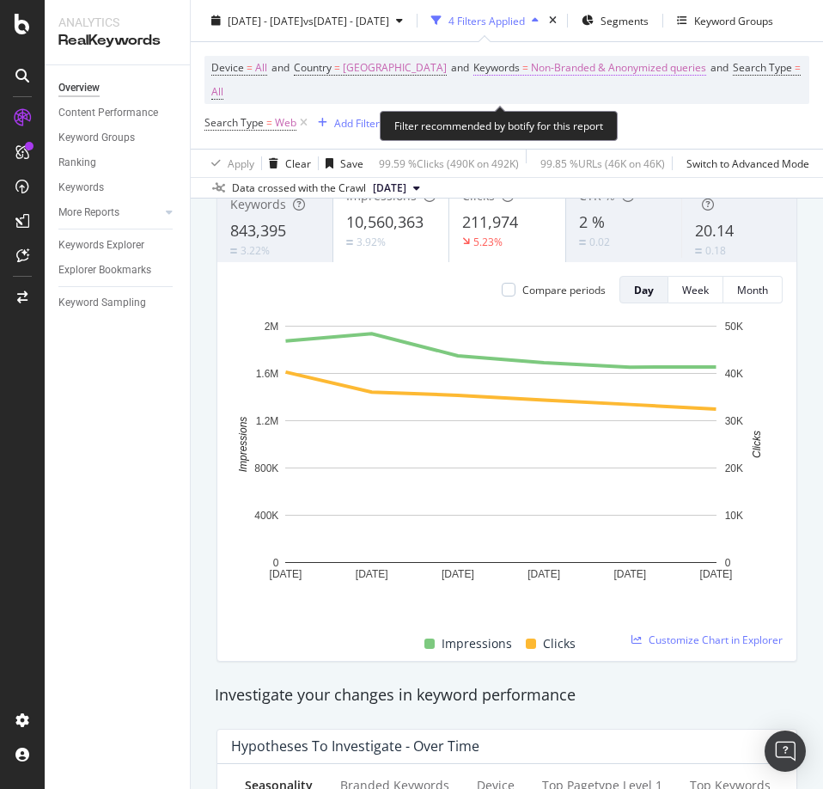
click at [565, 58] on span "Non-Branded & Anonymized queries" at bounding box center [618, 68] width 175 height 24
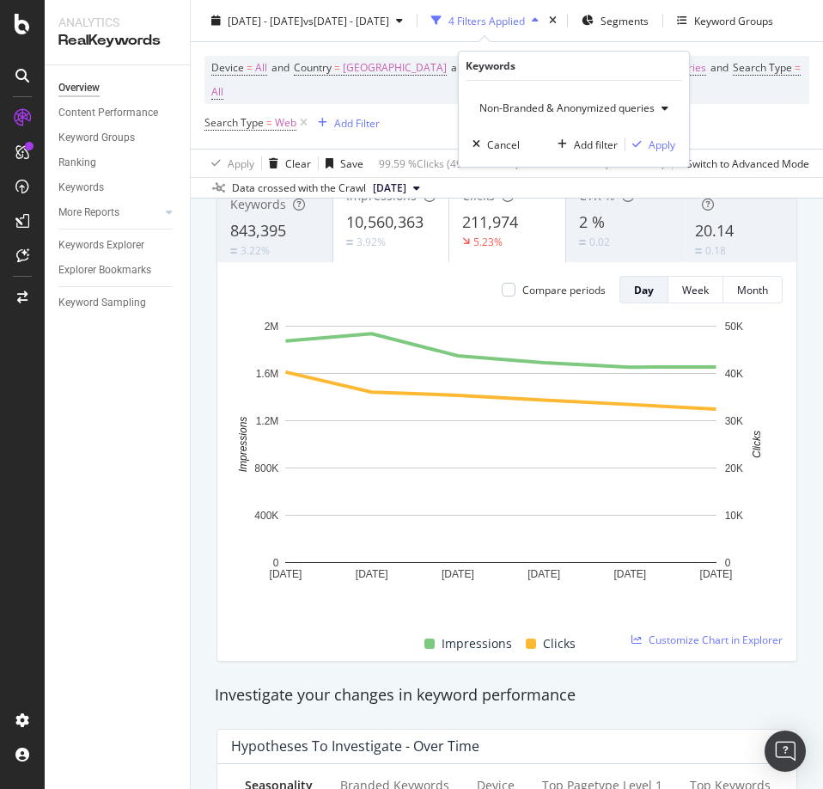
click at [545, 113] on span "Non-Branded & Anonymized queries" at bounding box center [563, 108] width 182 height 15
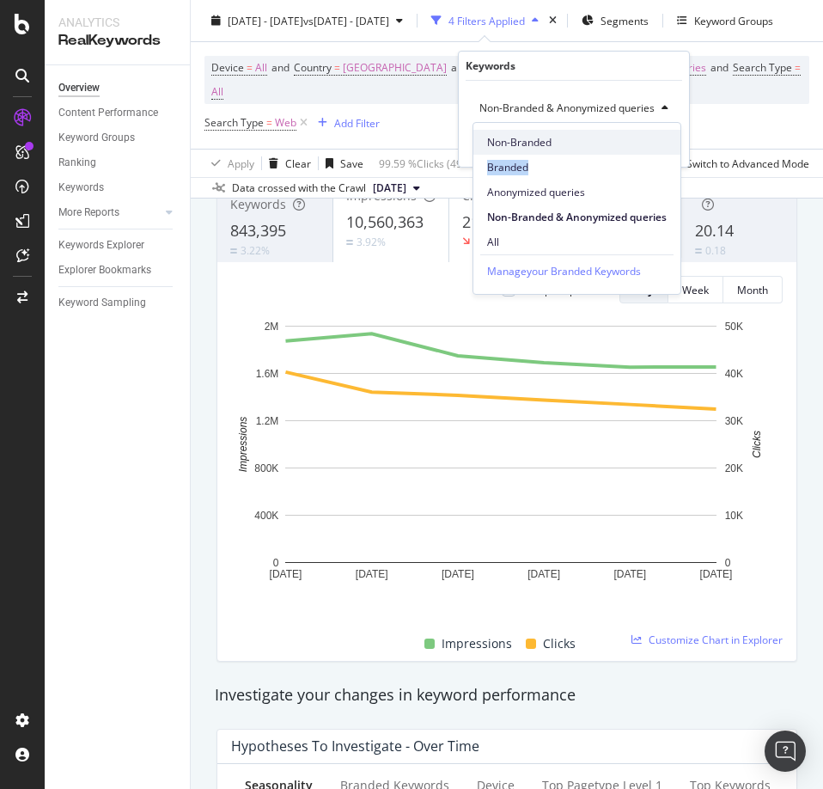
drag, startPoint x: 539, startPoint y: 159, endPoint x: 560, endPoint y: 141, distance: 27.4
click at [560, 141] on div "Non-Branded Branded Anonymized queries Non-Branded & Anonymized queries All" at bounding box center [576, 188] width 207 height 131
click at [560, 141] on span "Non-Branded" at bounding box center [577, 142] width 180 height 15
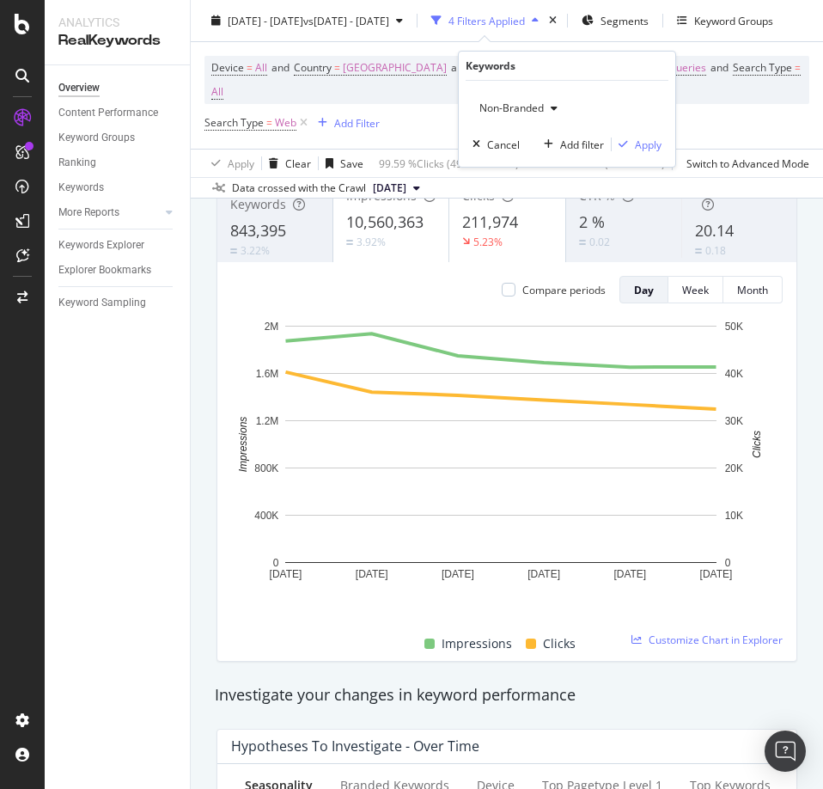
click at [529, 109] on span "Non-Branded" at bounding box center [507, 108] width 71 height 15
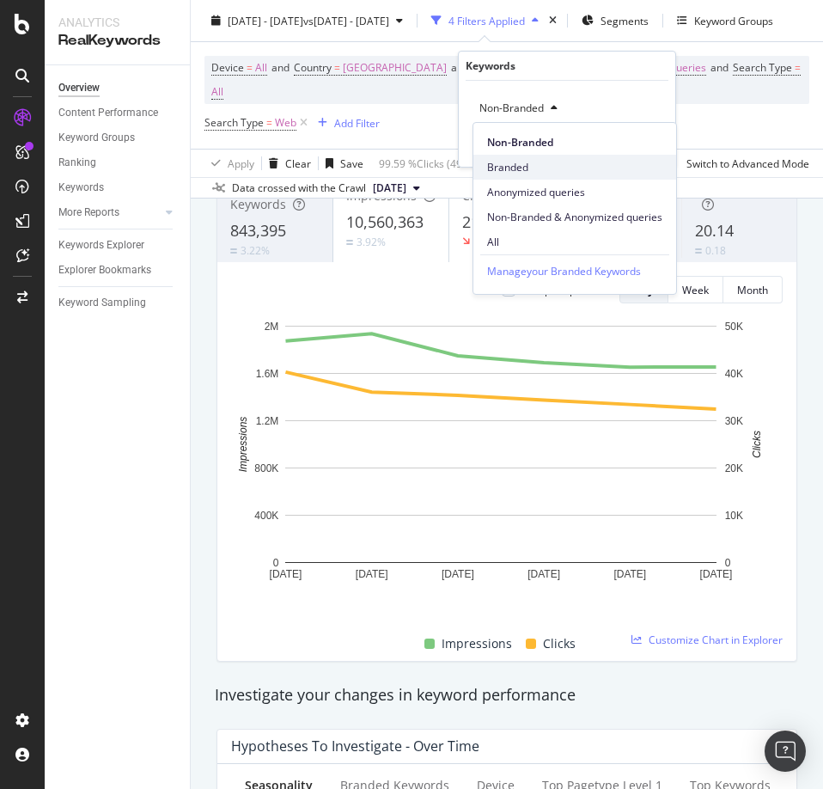
click at [539, 176] on div "Branded" at bounding box center [574, 167] width 203 height 25
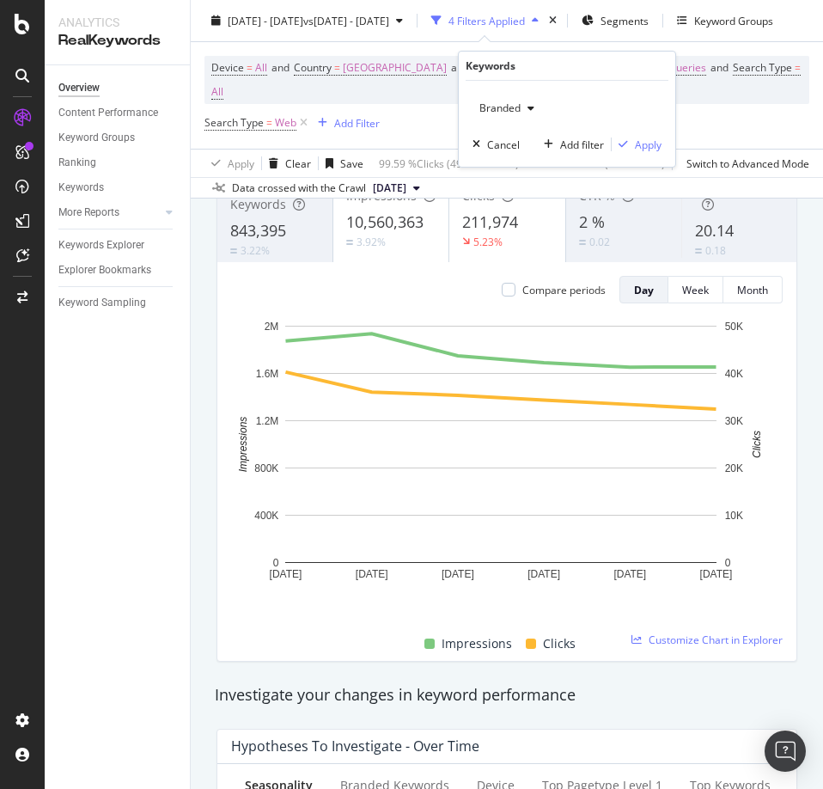
click at [650, 155] on div "Branded Cancel Add filter Apply" at bounding box center [567, 124] width 216 height 86
click at [656, 142] on div "Apply" at bounding box center [648, 144] width 27 height 15
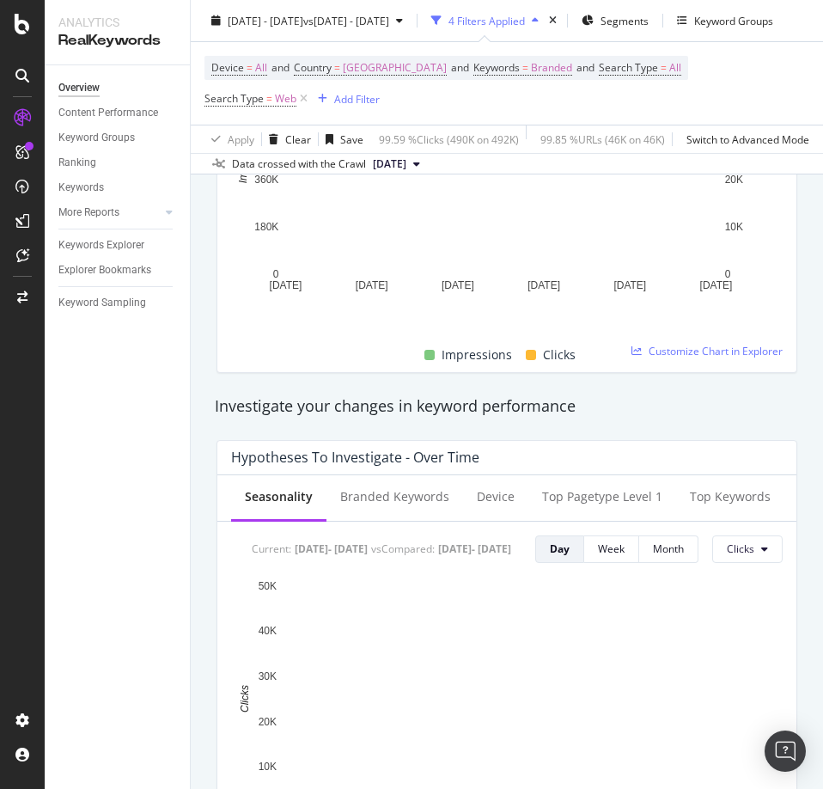
scroll to position [86, 0]
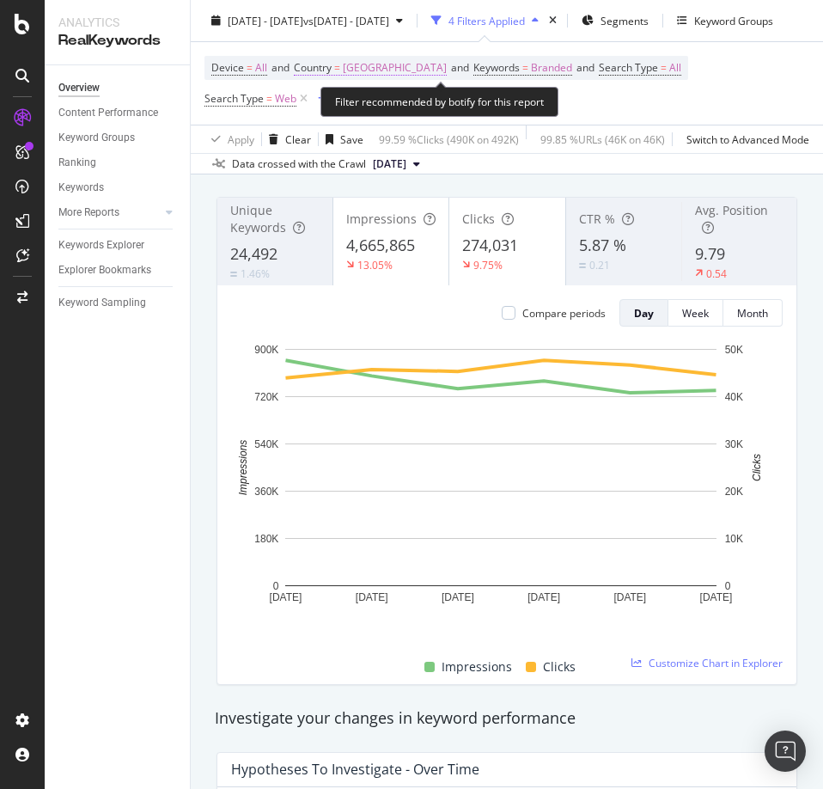
click at [404, 70] on span "United Kingdom" at bounding box center [395, 68] width 104 height 24
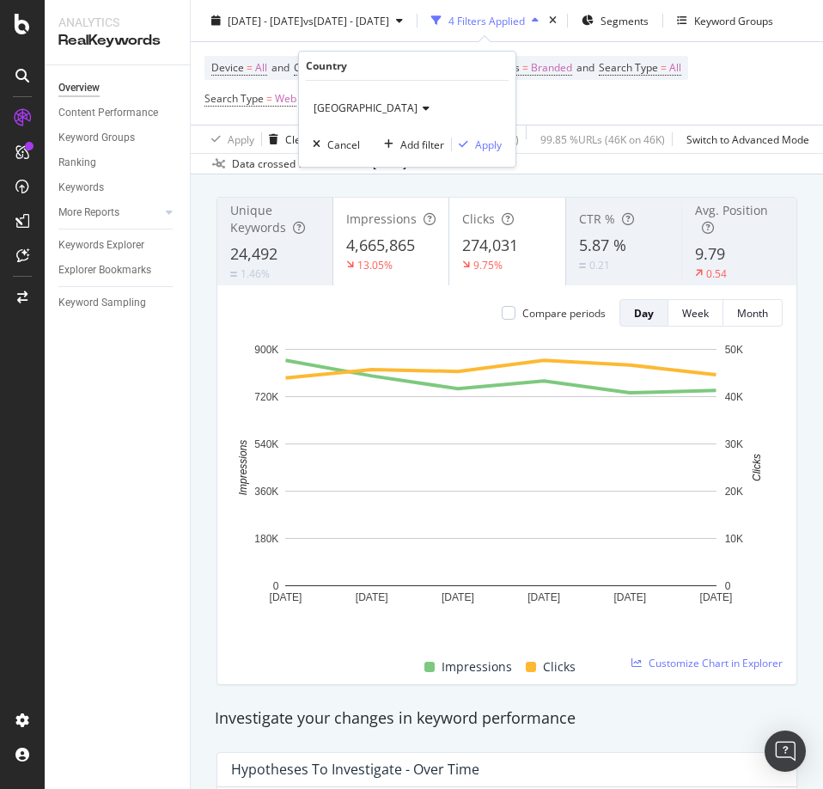
click at [384, 104] on span "United Kingdom" at bounding box center [366, 108] width 104 height 15
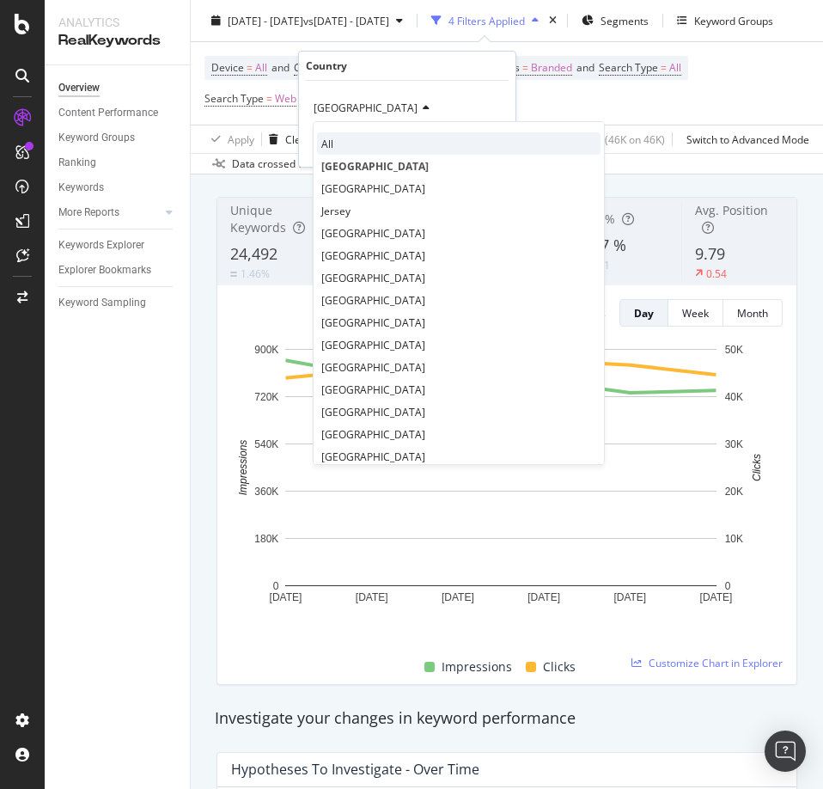
click at [383, 139] on div "All" at bounding box center [458, 143] width 283 height 22
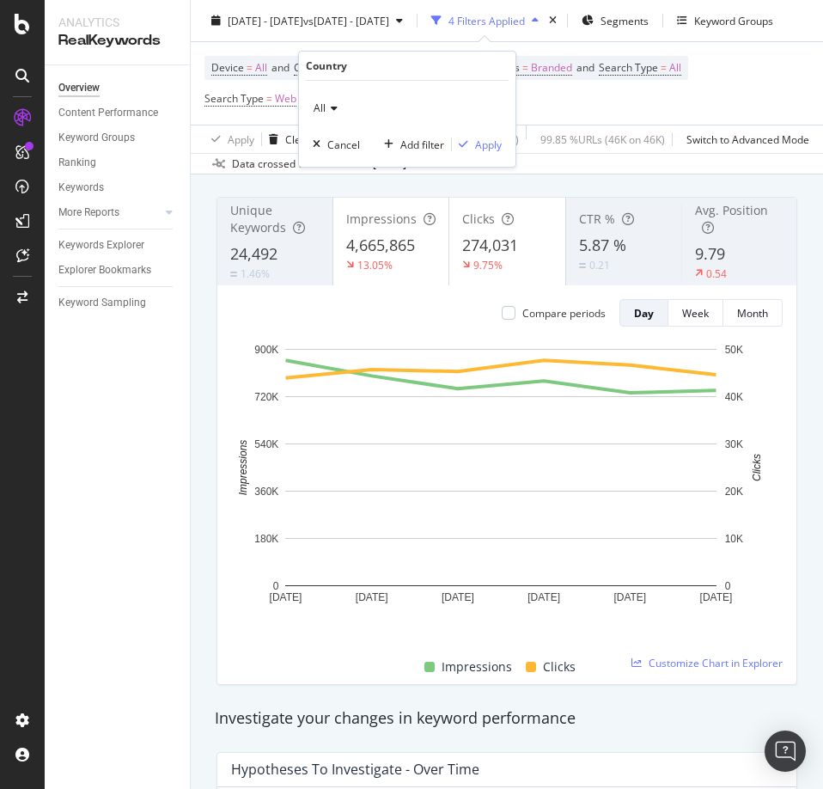
click at [503, 144] on div "All Cancel Add filter Apply" at bounding box center [407, 124] width 216 height 86
click at [495, 144] on div "Apply" at bounding box center [488, 144] width 27 height 15
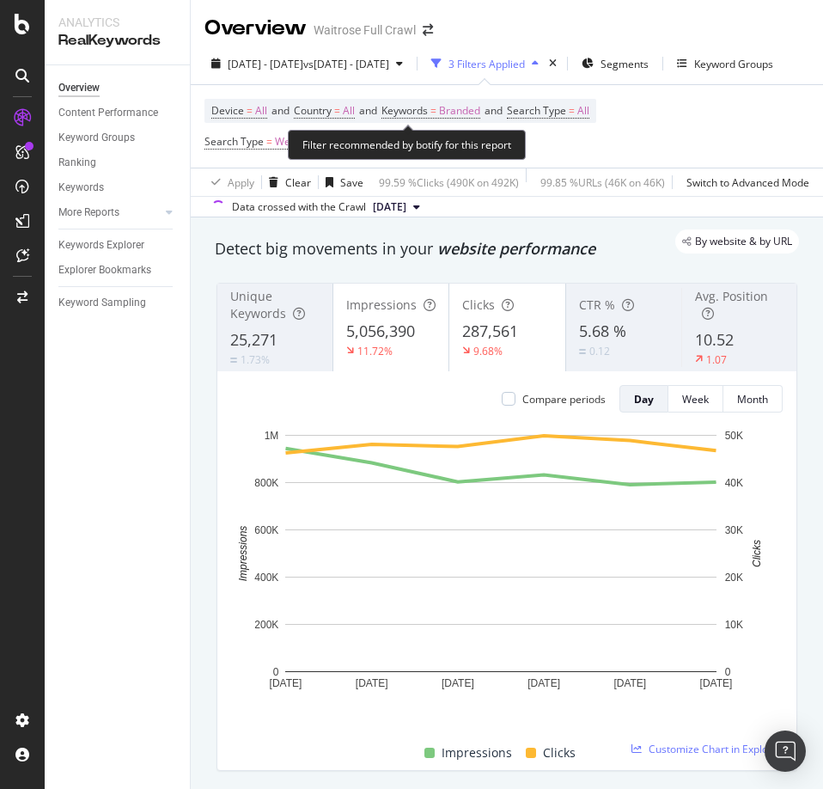
click at [362, 114] on span "Country = All and" at bounding box center [338, 110] width 88 height 15
click at [352, 114] on span "All" at bounding box center [349, 111] width 12 height 24
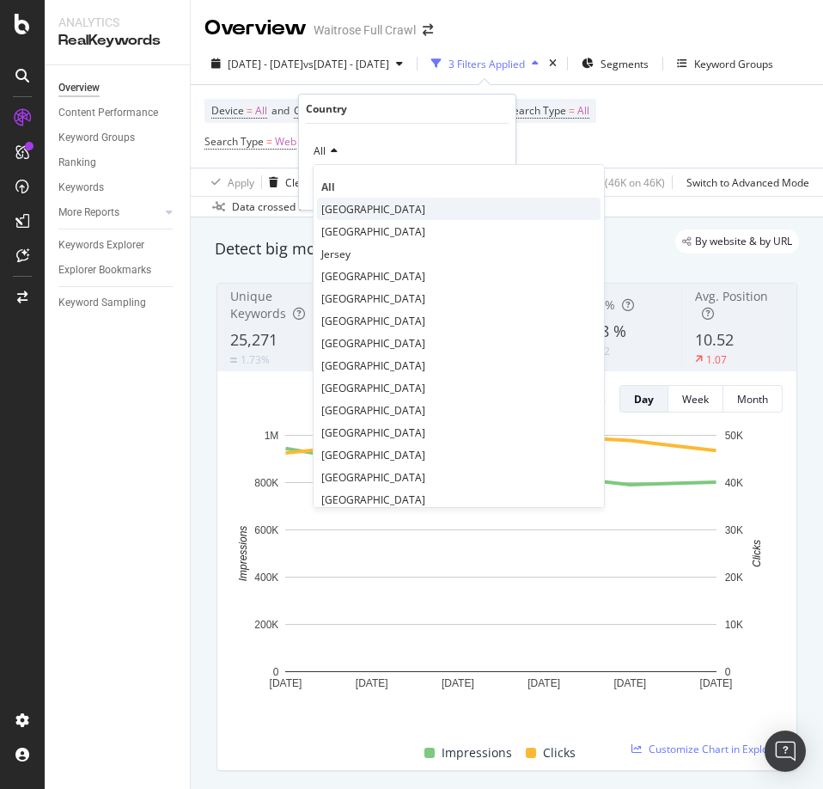
click at [351, 202] on span "United Kingdom" at bounding box center [373, 209] width 104 height 15
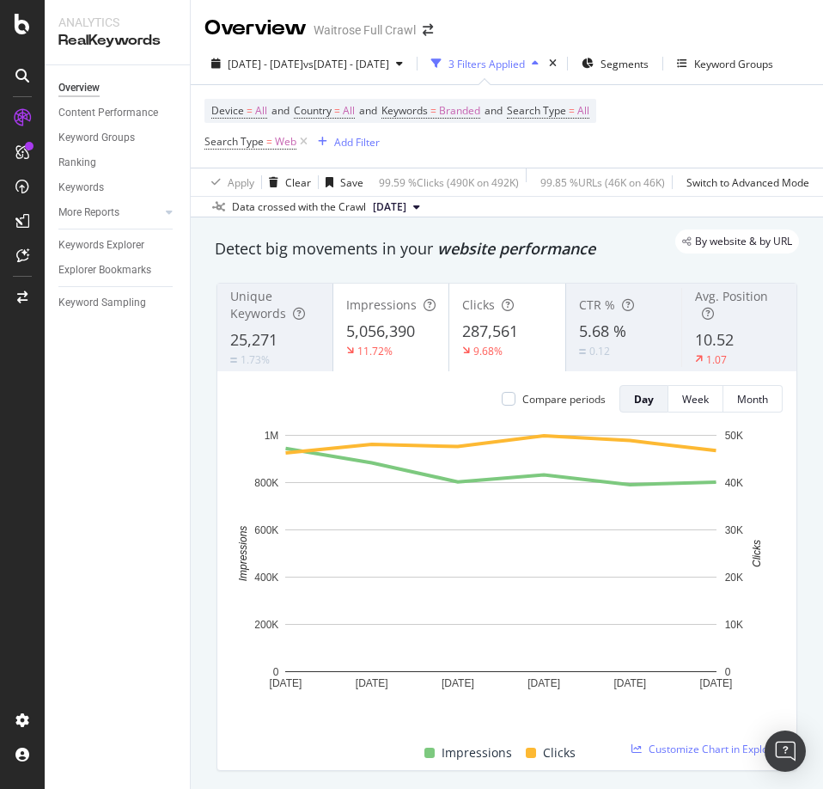
click at [519, 192] on div "99.59 % Clicks ( 490K on 492K ) 99.85 % URLs ( 46K on 46K ) Switch to Advanced …" at bounding box center [590, 181] width 437 height 27
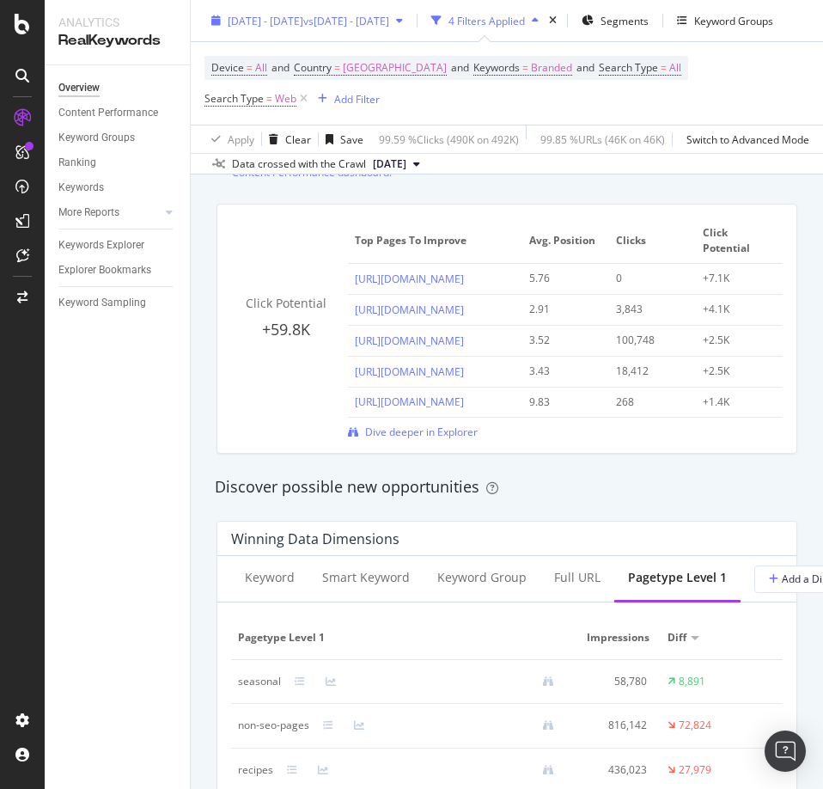
scroll to position [1203, 0]
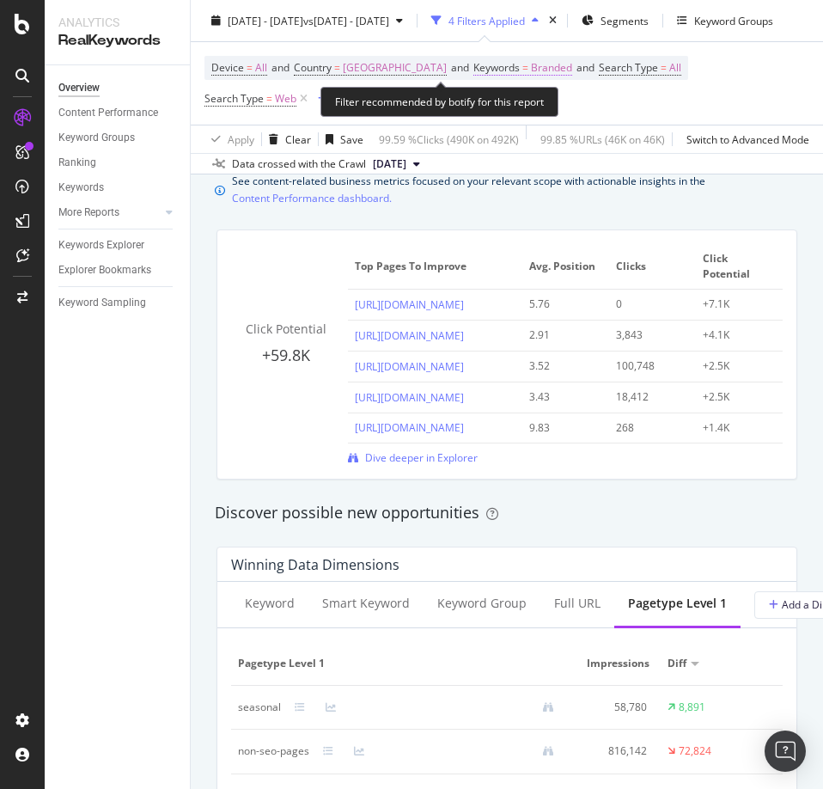
click at [534, 56] on span "Branded" at bounding box center [551, 68] width 41 height 24
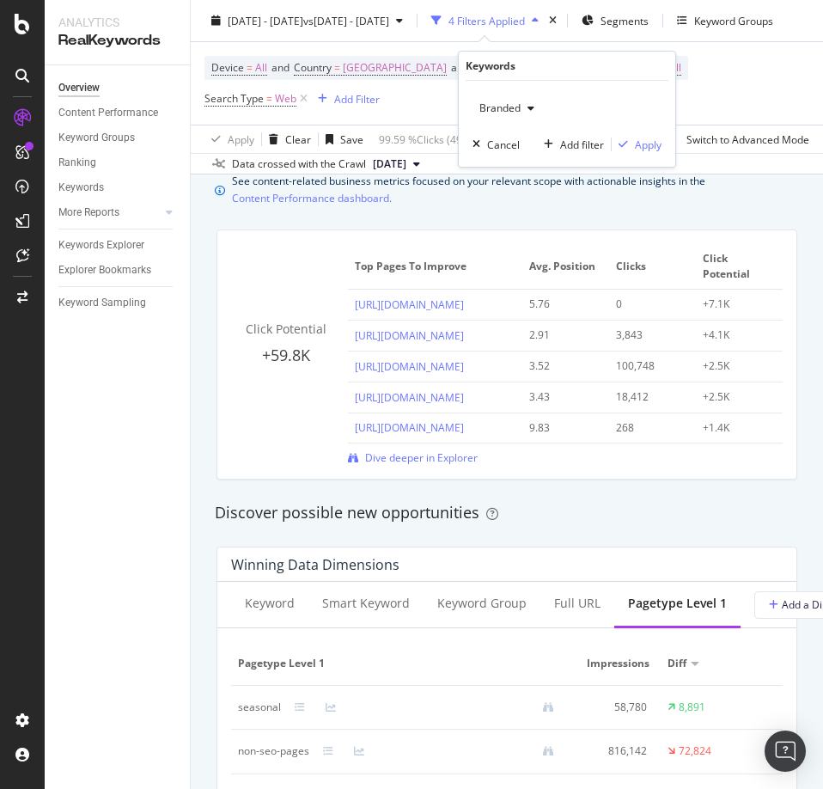
click at [521, 103] on div "button" at bounding box center [531, 108] width 21 height 10
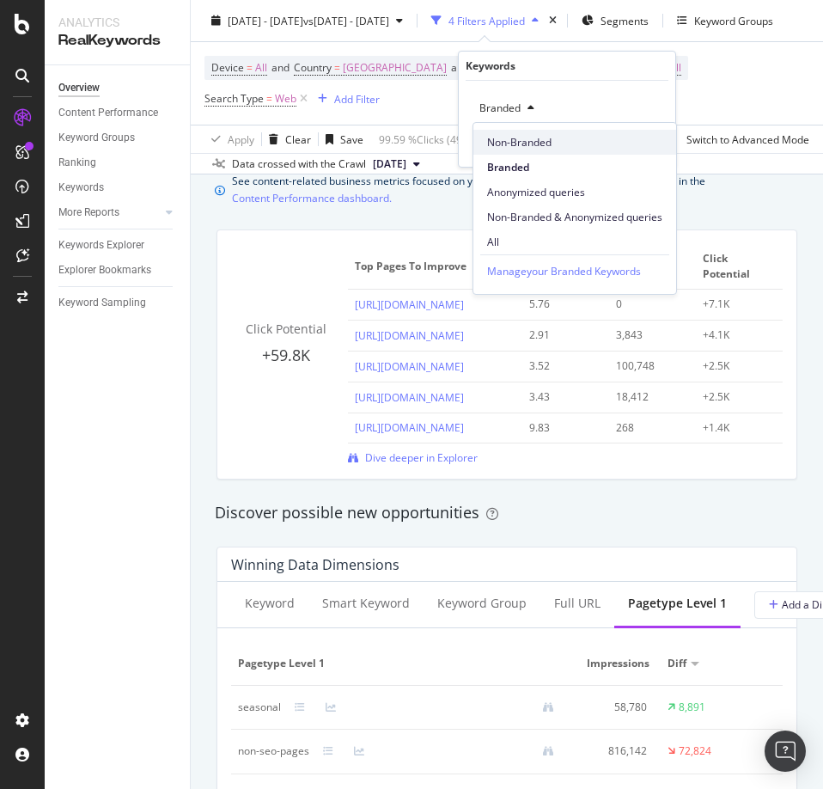
click at [552, 148] on span "Non-Branded" at bounding box center [574, 142] width 175 height 15
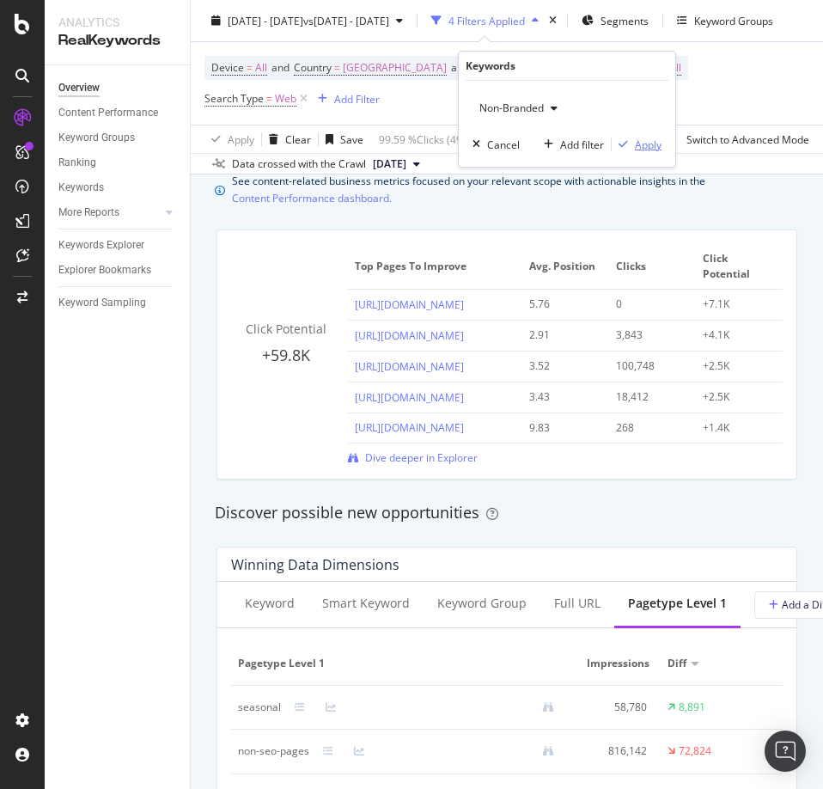
click at [631, 141] on div "button" at bounding box center [623, 144] width 23 height 10
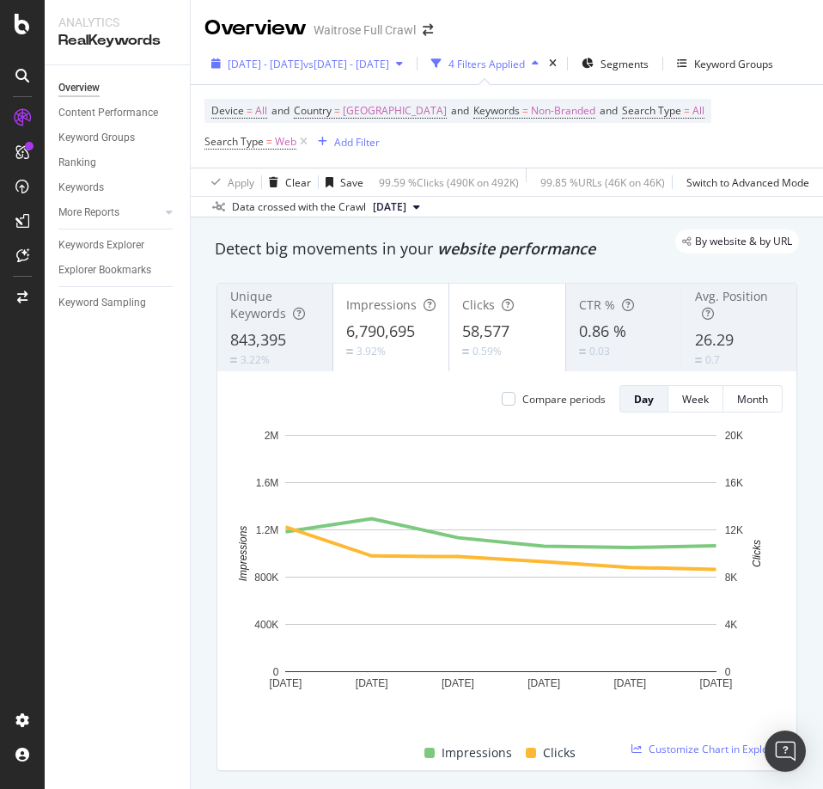
click at [392, 72] on div "2025 Aug. 31st - Sep. 5th vs 2025 Aug. 24th - Aug. 29th" at bounding box center [306, 64] width 205 height 26
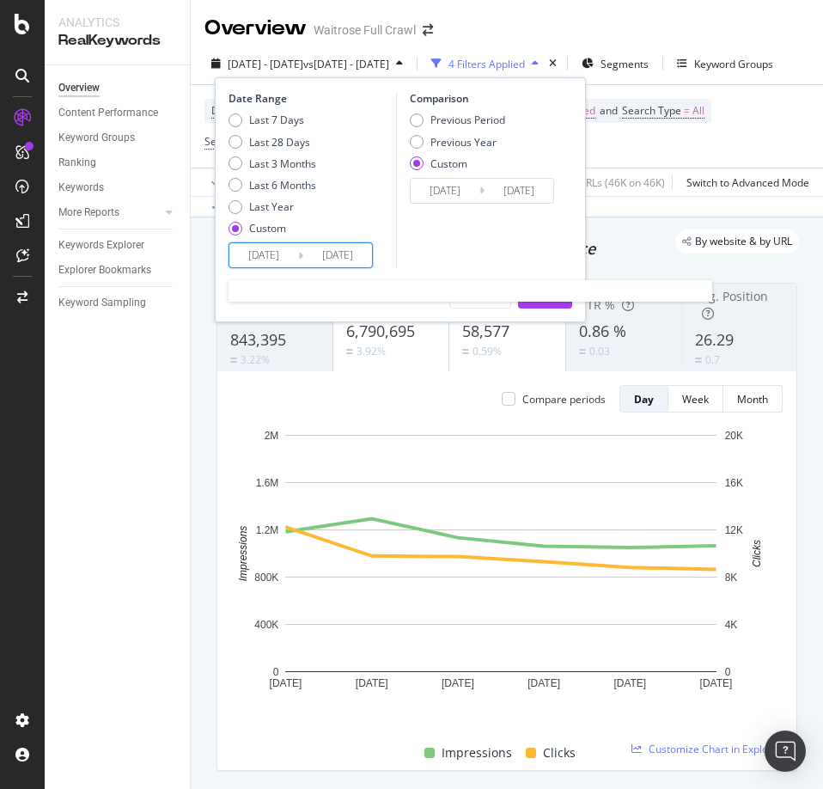
click at [277, 262] on input "2025/08/31" at bounding box center [263, 255] width 69 height 24
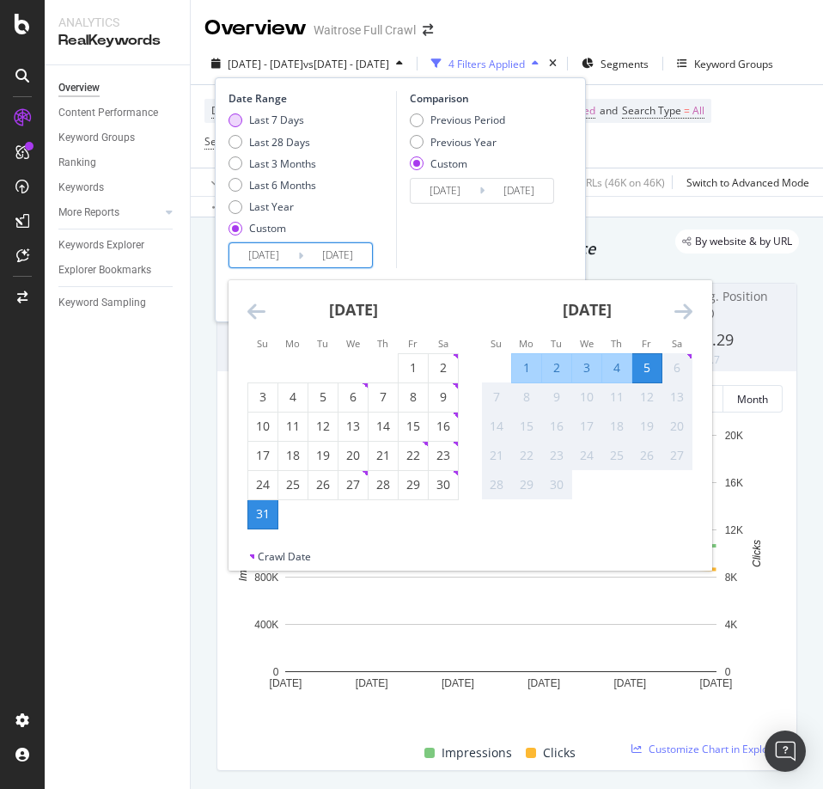
click at [273, 119] on div "Last 7 Days" at bounding box center [276, 120] width 55 height 15
type input "2025/08/30"
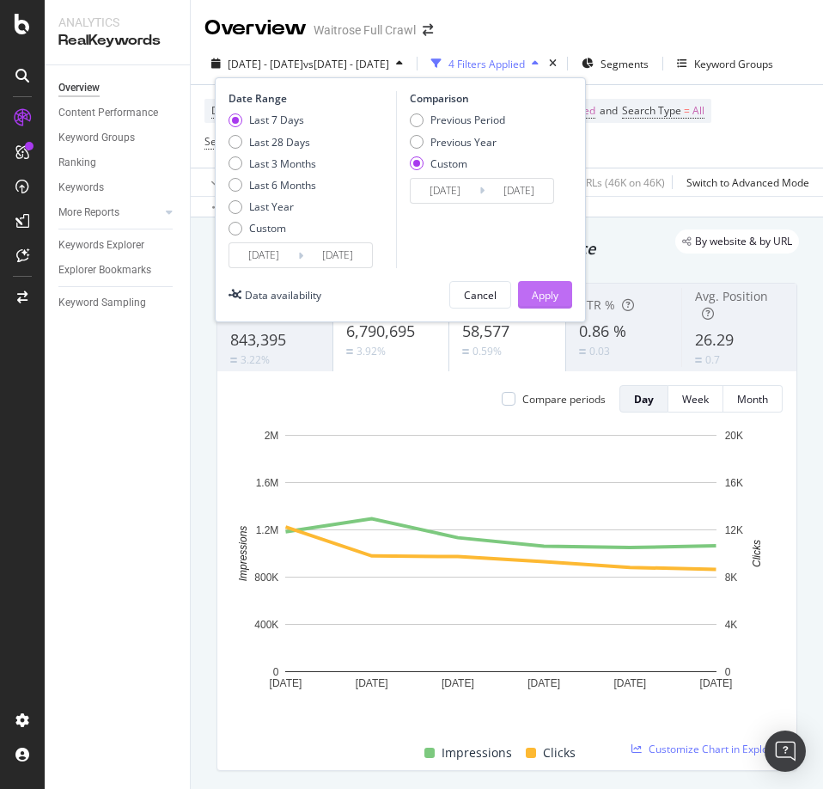
click at [546, 294] on div "Apply" at bounding box center [545, 295] width 27 height 15
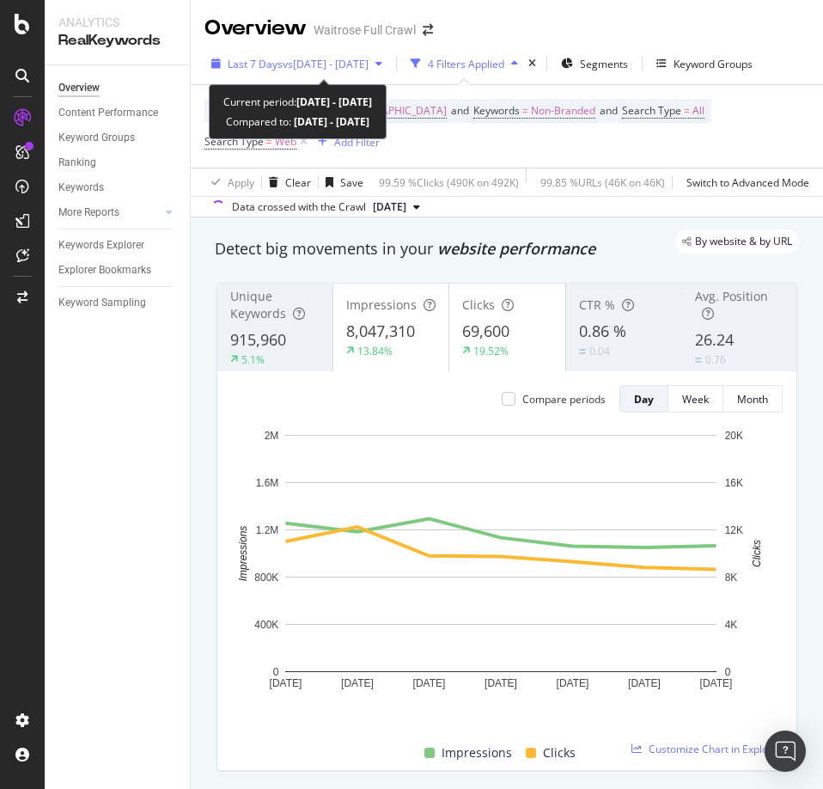
click at [302, 76] on div "Last 7 Days vs 2025 Aug. 24th - Aug. 29th" at bounding box center [296, 64] width 185 height 26
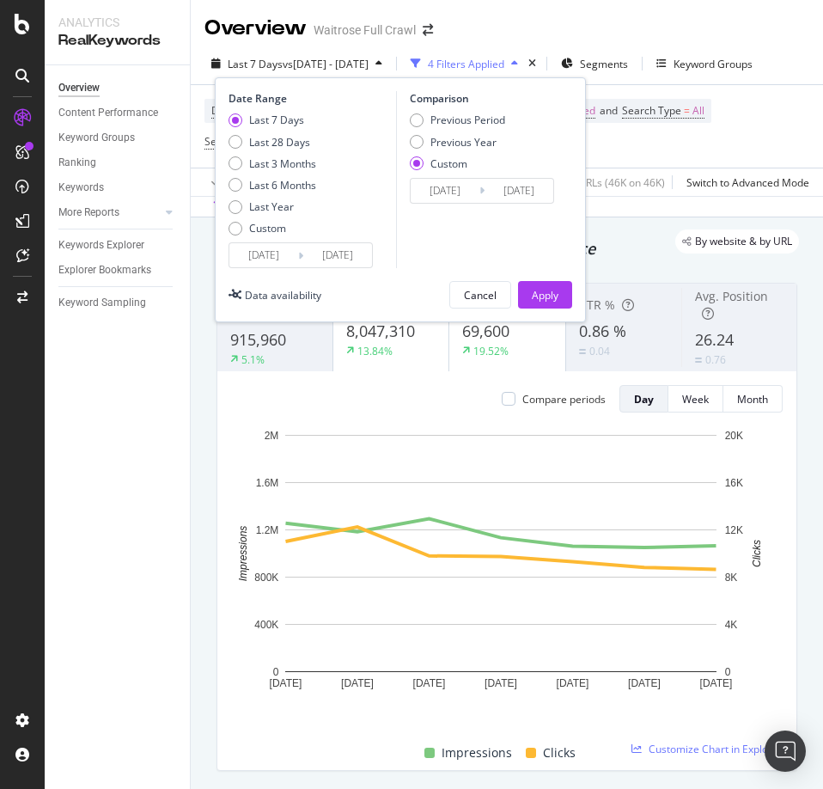
drag, startPoint x: 462, startPoint y: 119, endPoint x: 486, endPoint y: 129, distance: 26.2
click at [464, 122] on div "Previous Period" at bounding box center [467, 120] width 75 height 15
type input "2025/08/23"
click at [556, 294] on div "Apply" at bounding box center [545, 295] width 27 height 15
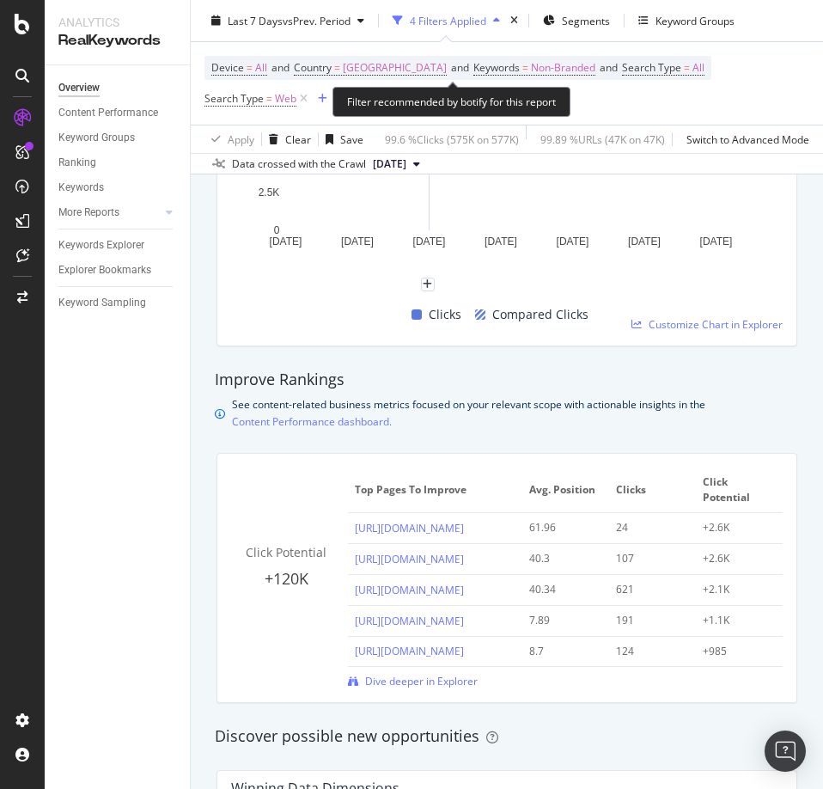
scroll to position [859, 0]
